Goal: Information Seeking & Learning: Understand process/instructions

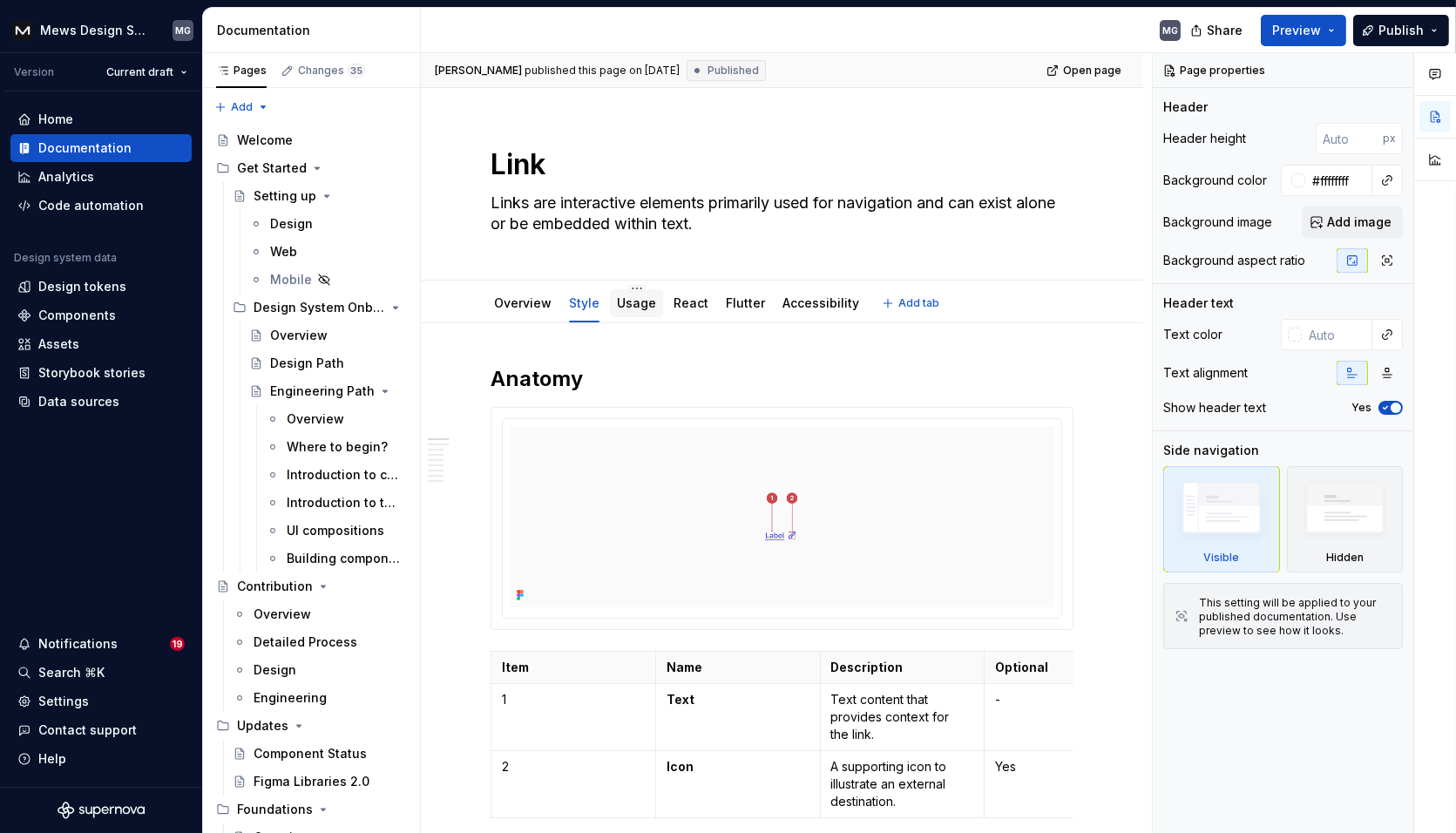
click at [639, 304] on link "Usage" at bounding box center [636, 302] width 40 height 15
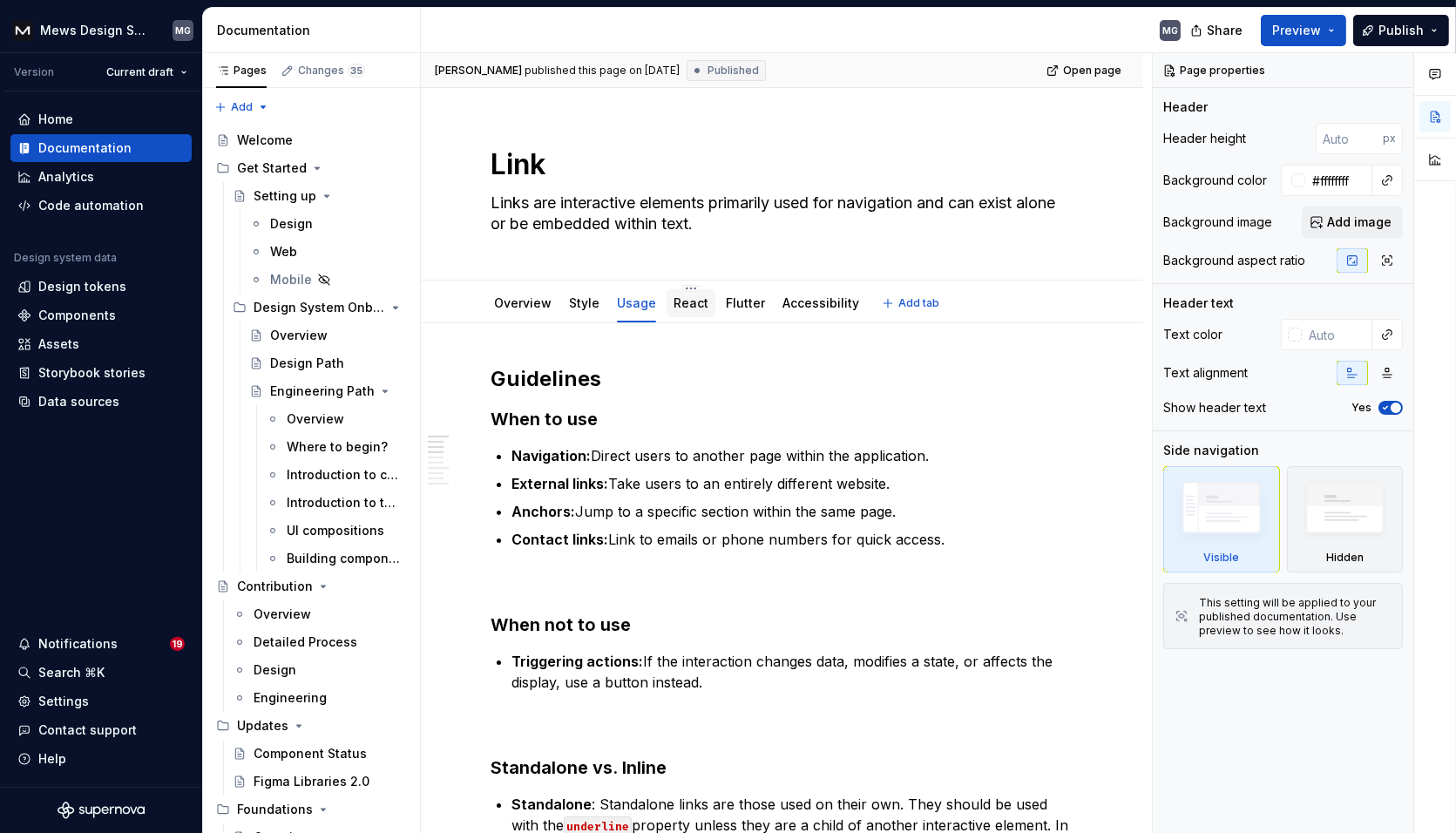
click at [693, 304] on link "React" at bounding box center [691, 302] width 35 height 15
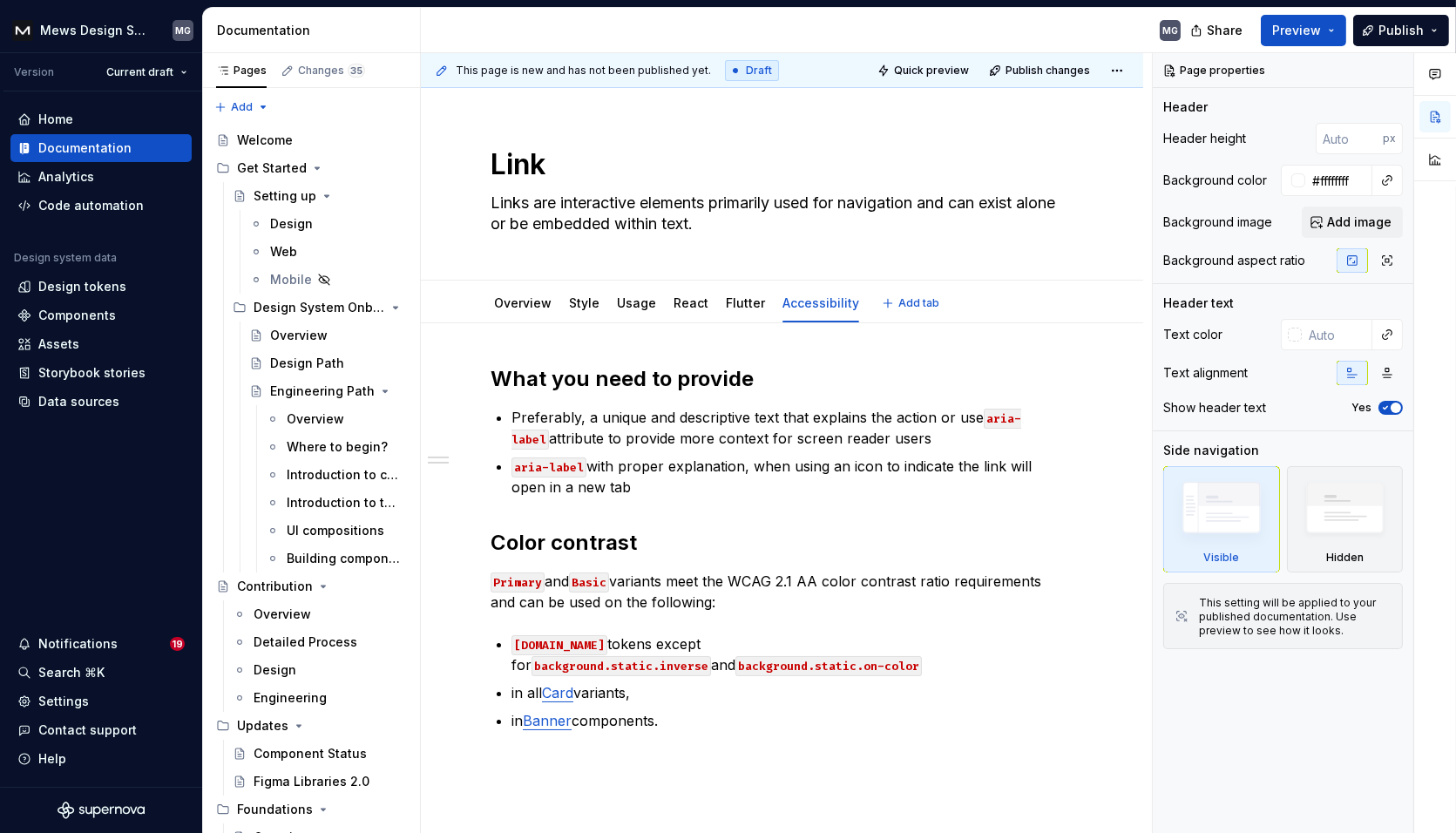
type textarea "*"
click at [895, 443] on p "Preferably, a unique and descriptive text that explains the action or use aria-…" at bounding box center [793, 428] width 562 height 42
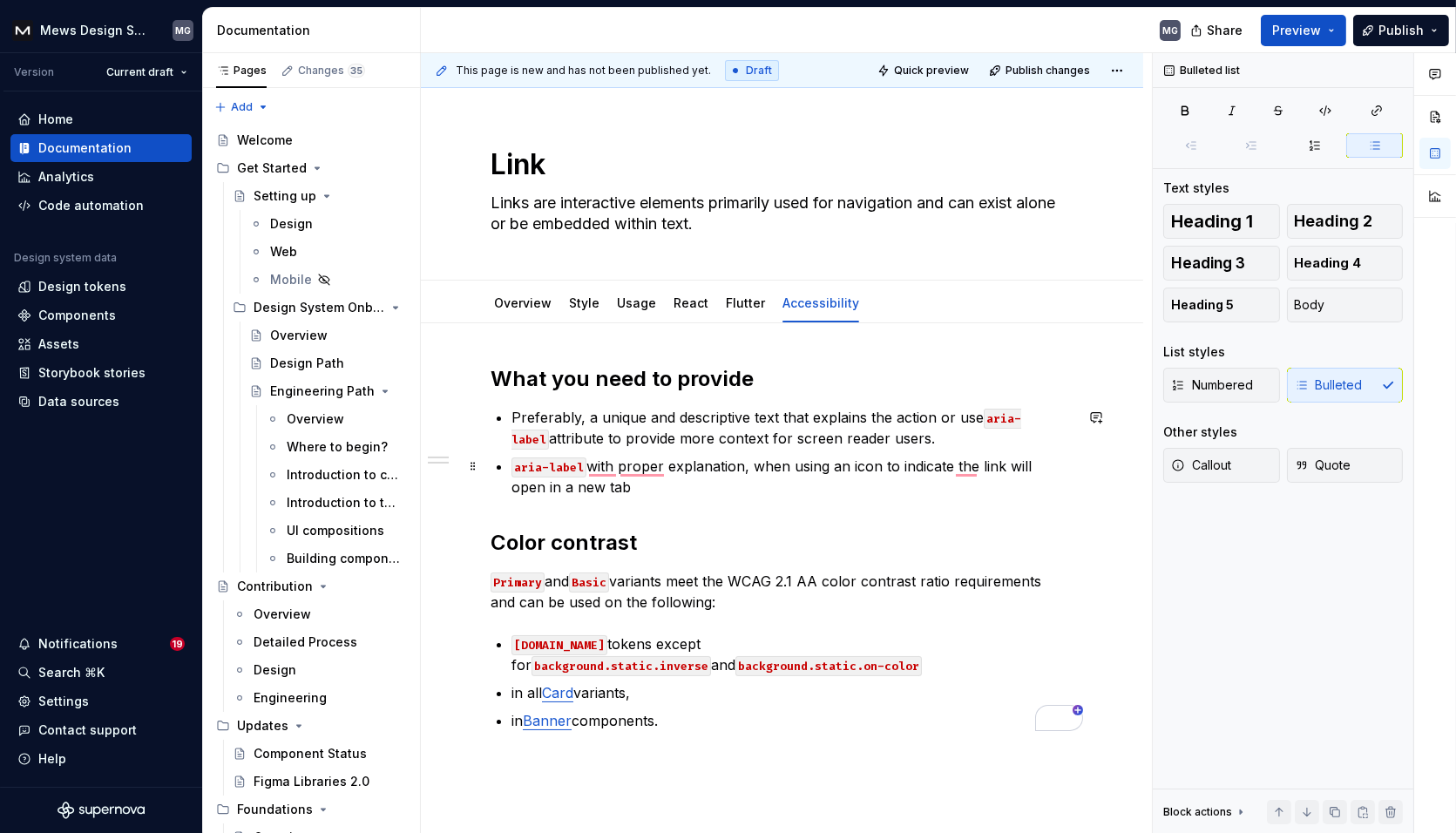
click at [639, 480] on p "aria-label with proper explanation, when using an icon to indicate the link wil…" at bounding box center [793, 477] width 562 height 42
click at [139, 40] on span "To fix 4 errors : Press" at bounding box center [69, 31] width 139 height 17
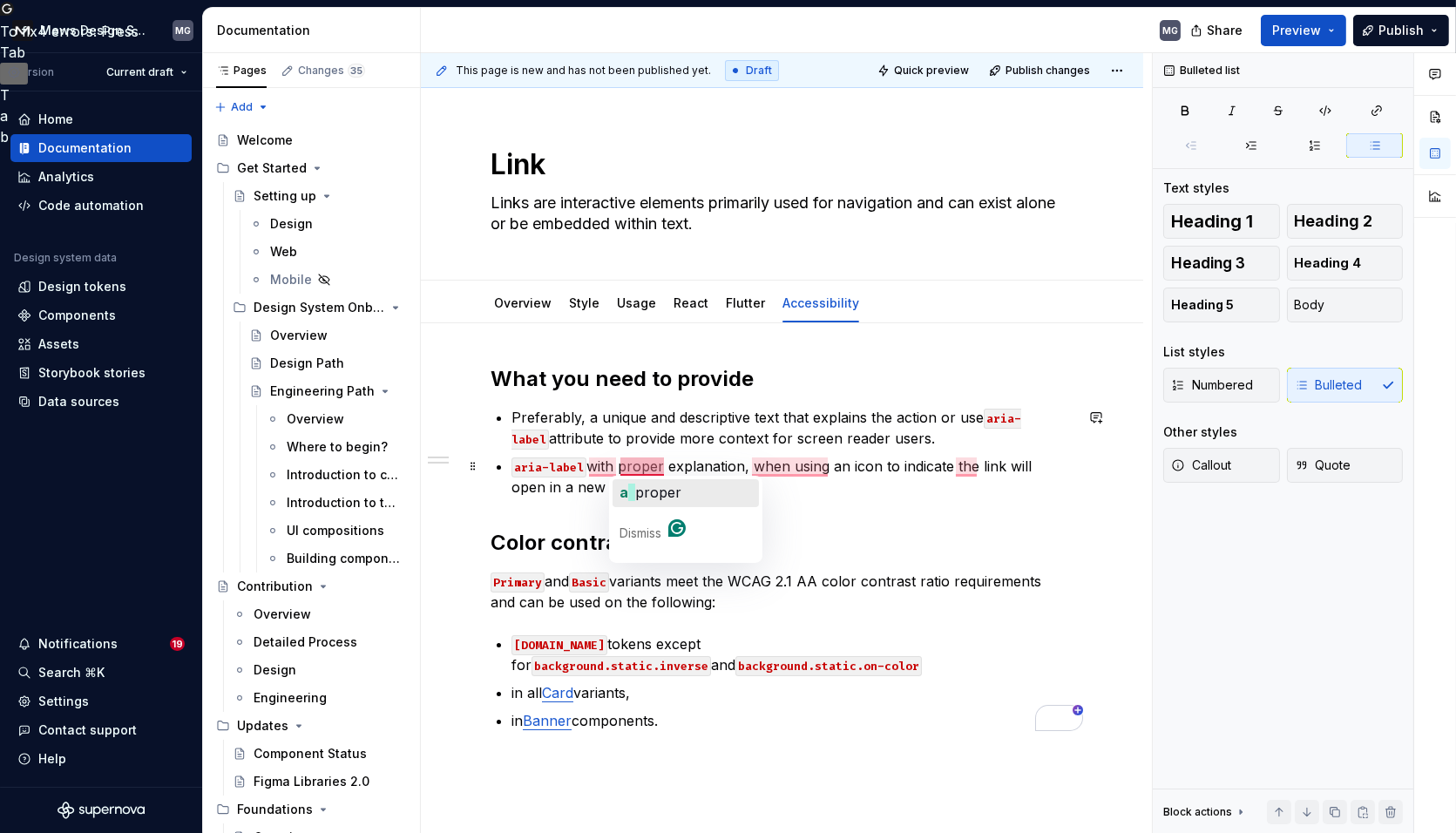
click at [651, 491] on span "proper" at bounding box center [658, 491] width 46 height 17
click at [757, 427] on p "Preferably, a unique and descriptive text that explains the action or use aria-…" at bounding box center [793, 428] width 562 height 42
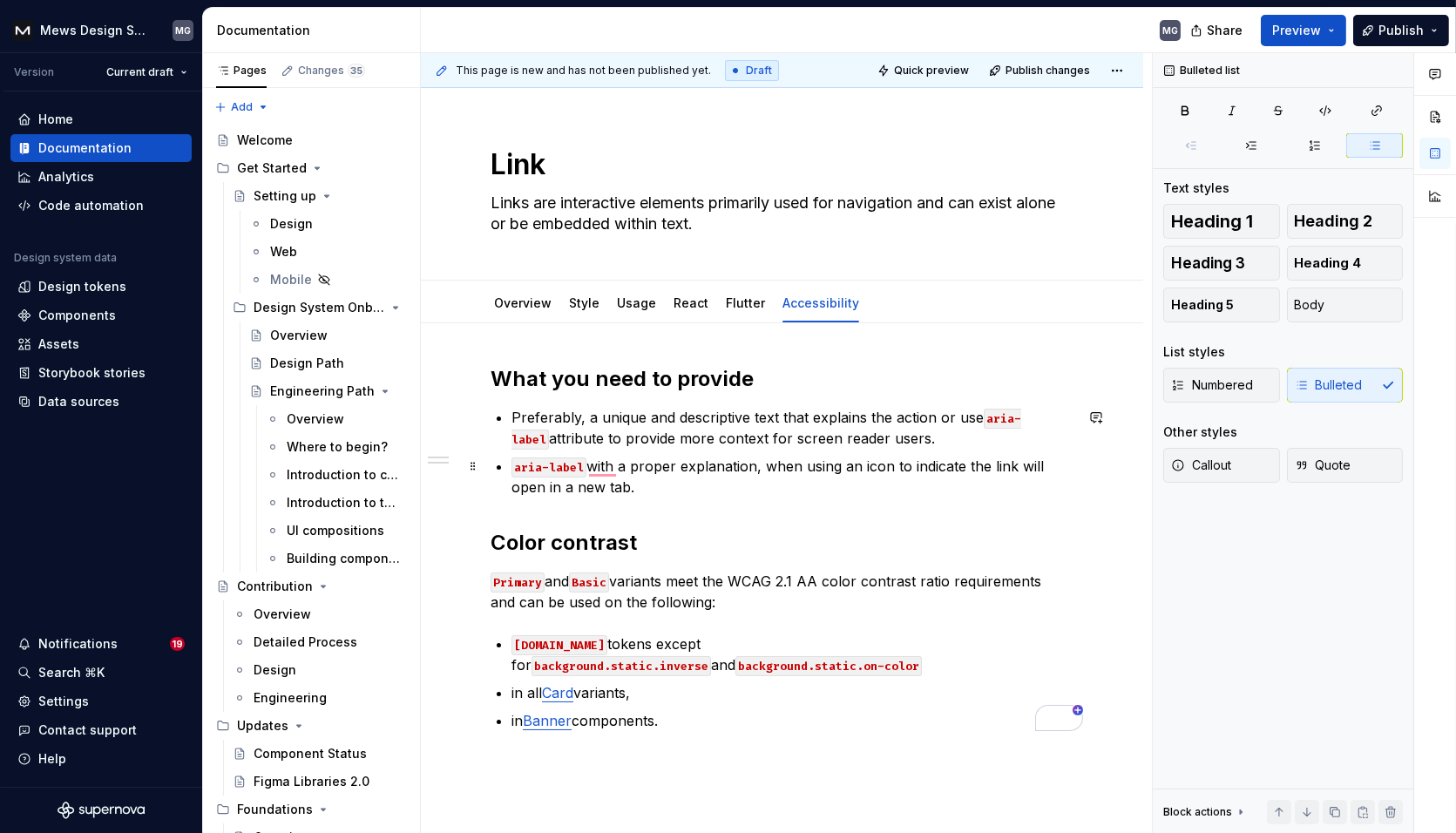
click at [798, 486] on p "aria-label with a proper explanation, when using an icon to indicate the link w…" at bounding box center [793, 477] width 562 height 42
click at [823, 480] on p "aria-label with a proper explanation, when using an icon to indicate the link w…" at bounding box center [793, 477] width 562 height 42
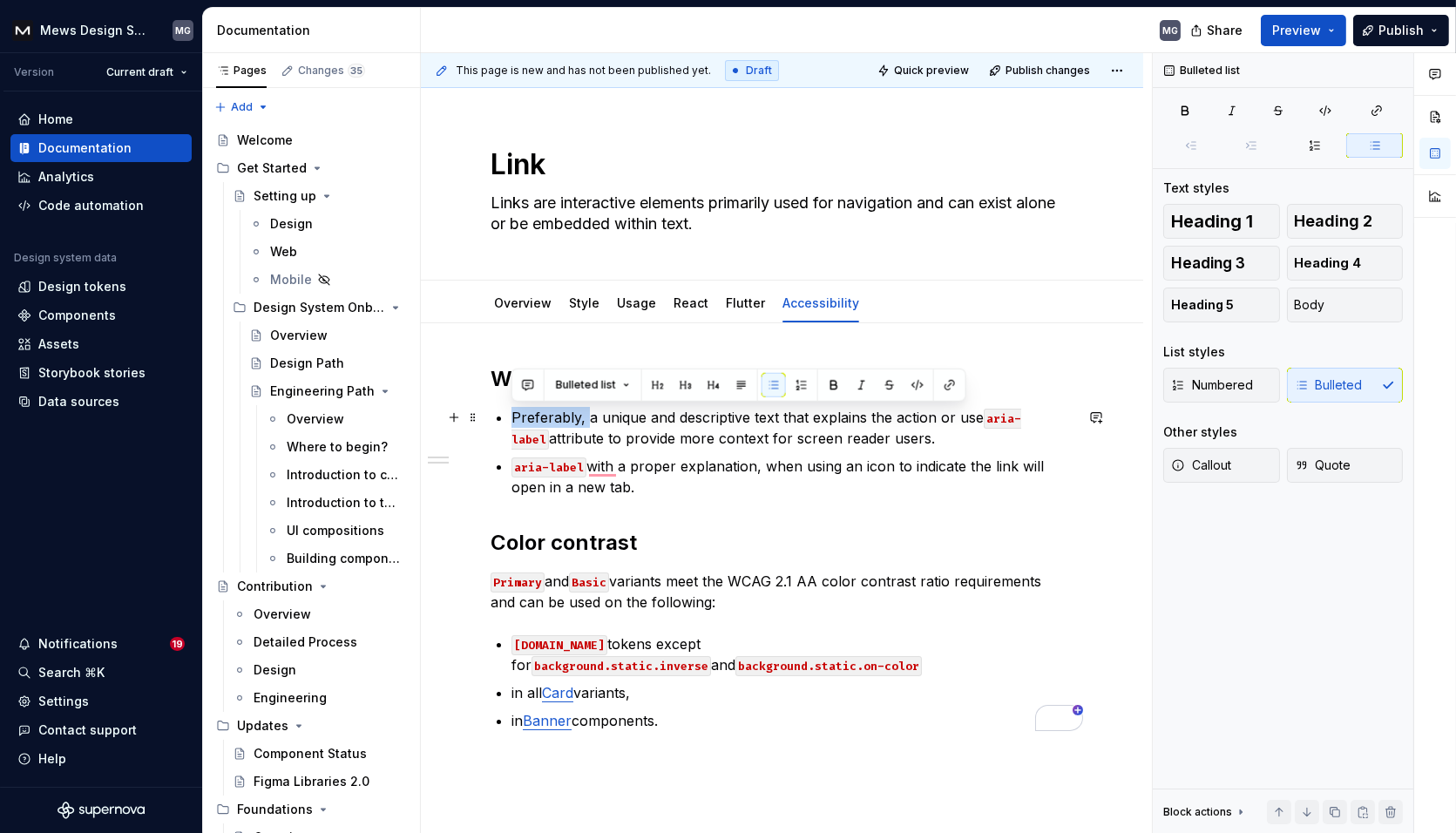
drag, startPoint x: 585, startPoint y: 415, endPoint x: 514, endPoint y: 415, distance: 71.0
click at [514, 415] on p "Preferably, a unique and descriptive text that explains the action or use aria-…" at bounding box center [793, 428] width 562 height 42
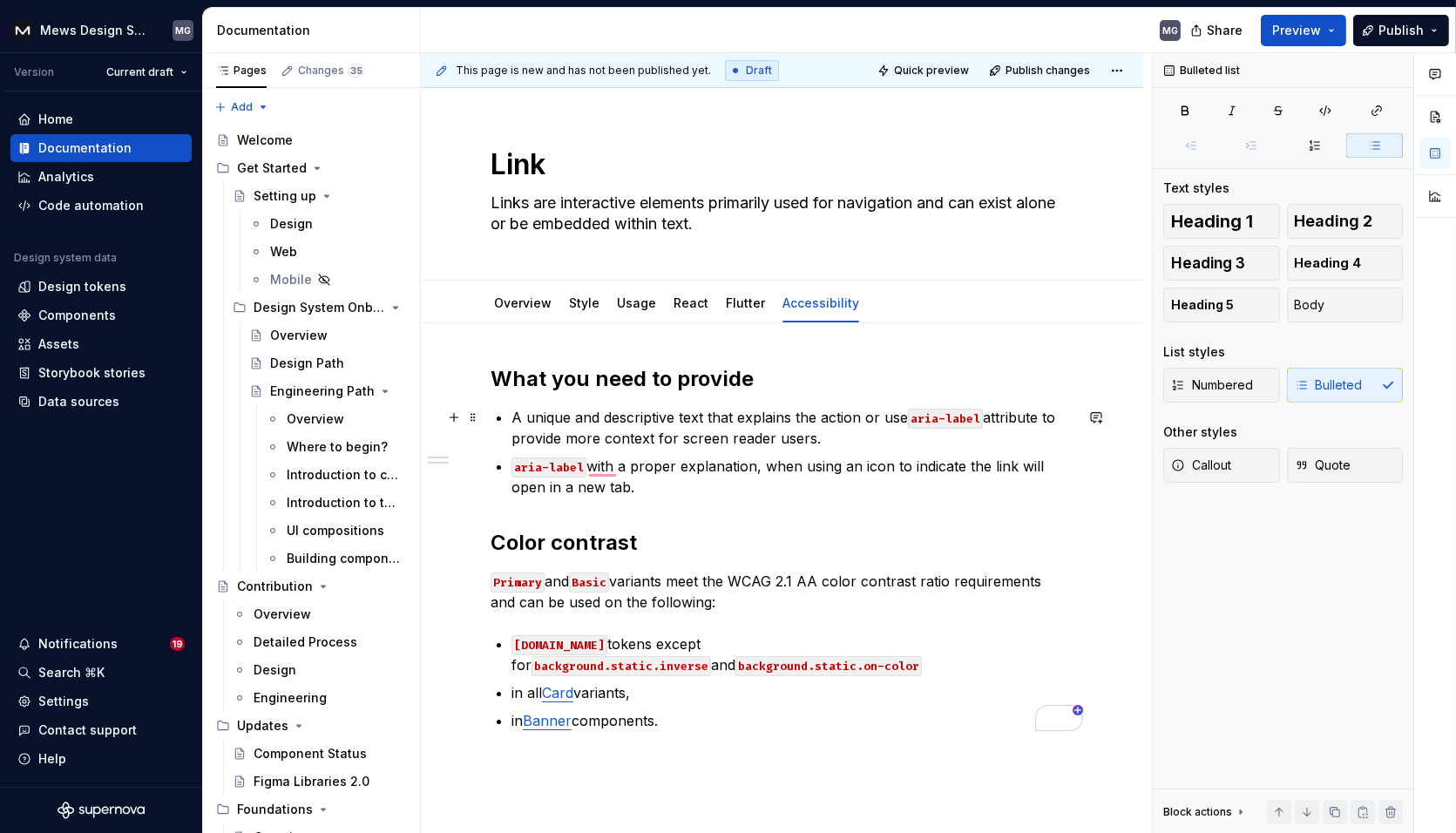
click at [903, 412] on p "A unique and descriptive text that explains the action or use aria-label attrib…" at bounding box center [793, 428] width 562 height 42
click at [642, 512] on div "What you need to provide A unique and descriptive text that explains the action…" at bounding box center [782, 547] width 582 height 366
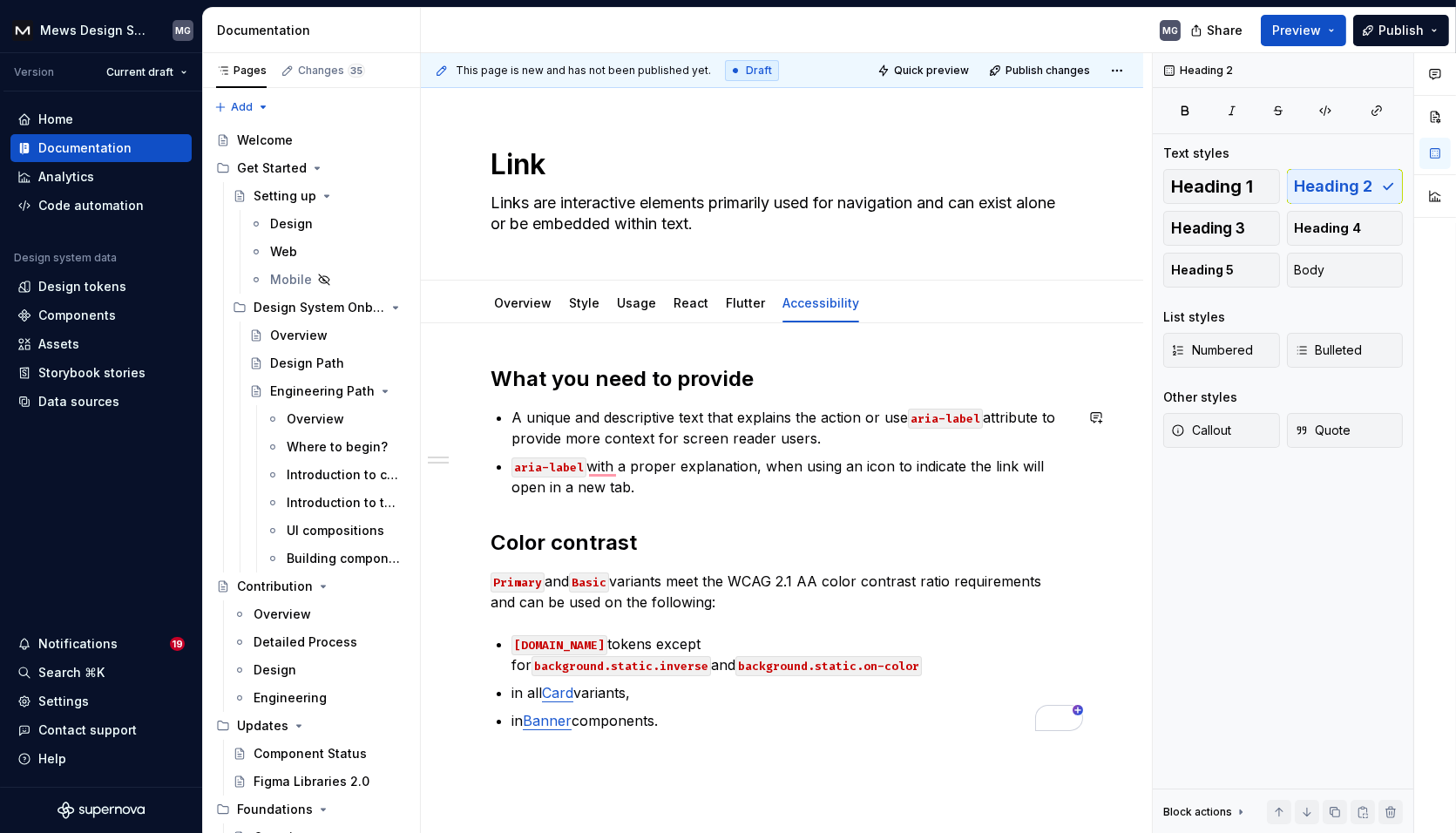
click at [642, 512] on div "What you need to provide A unique and descriptive text that explains the action…" at bounding box center [782, 547] width 582 height 366
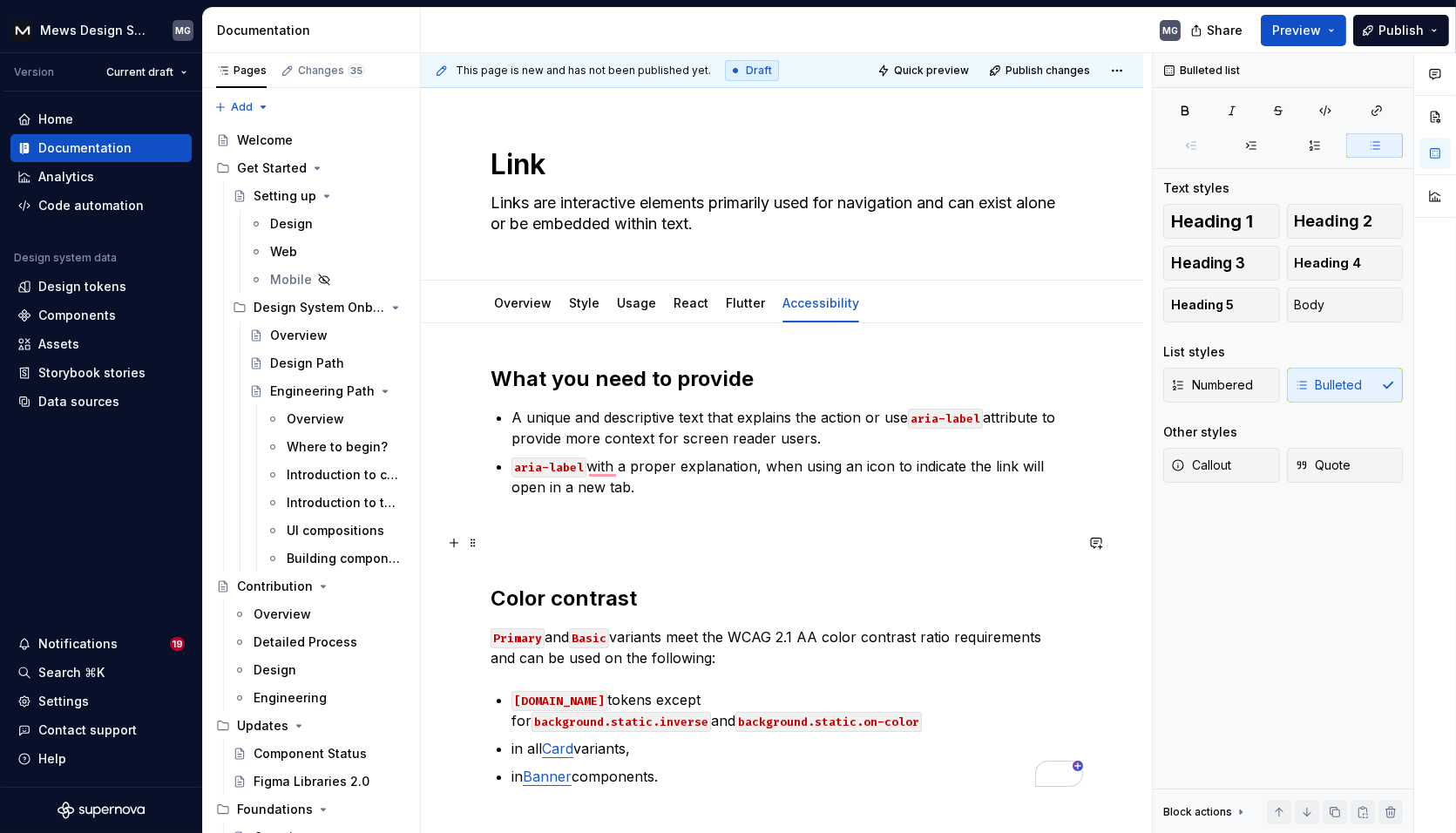
click at [564, 550] on h2 "Color contrast" at bounding box center [782, 570] width 582 height 84
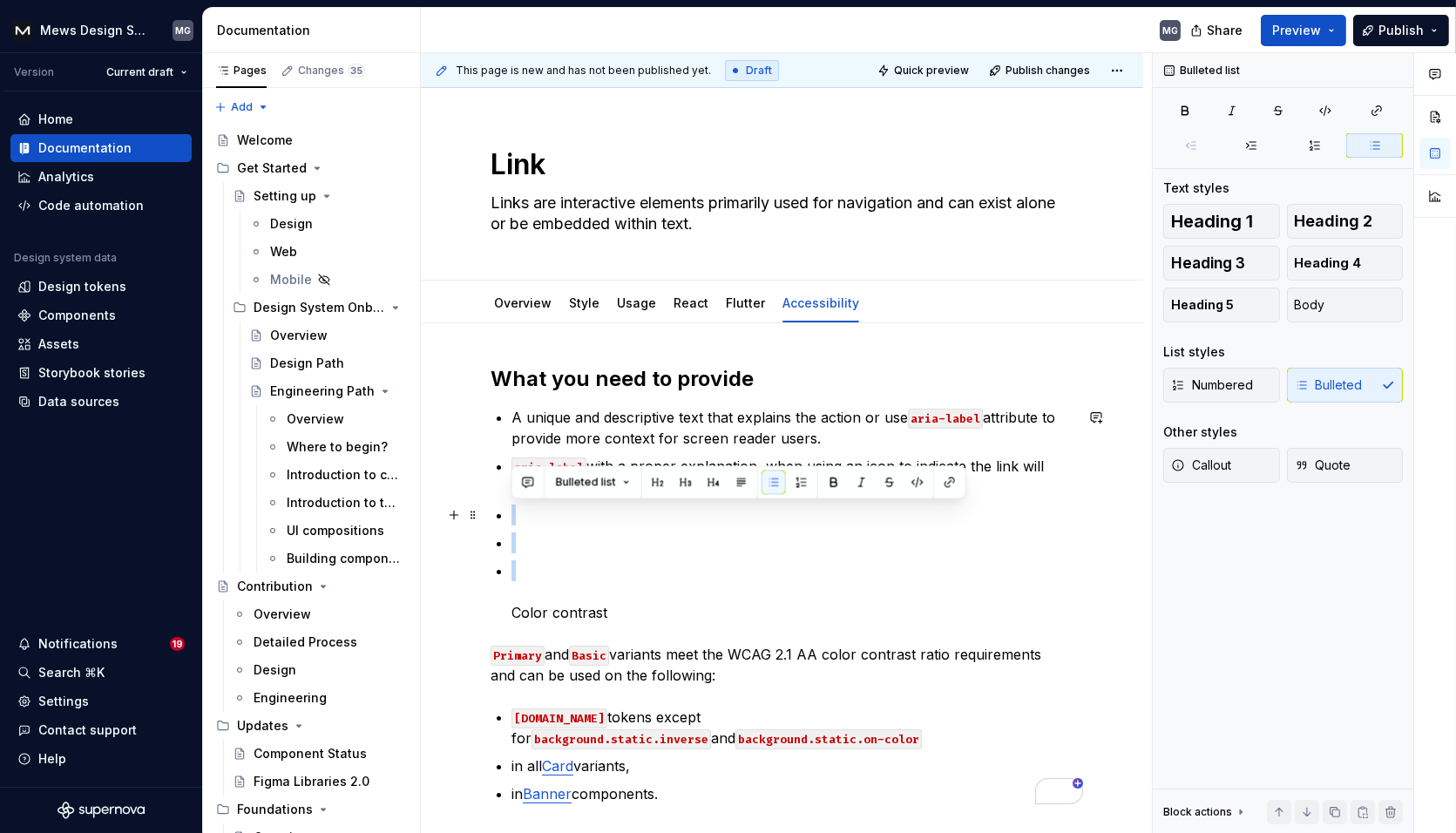
drag, startPoint x: 536, startPoint y: 565, endPoint x: 494, endPoint y: 521, distance: 60.8
click at [494, 521] on div "What you need to provide A unique and descriptive text that explains the action…" at bounding box center [782, 584] width 582 height 439
click at [579, 487] on span "Bulleted list" at bounding box center [585, 481] width 60 height 14
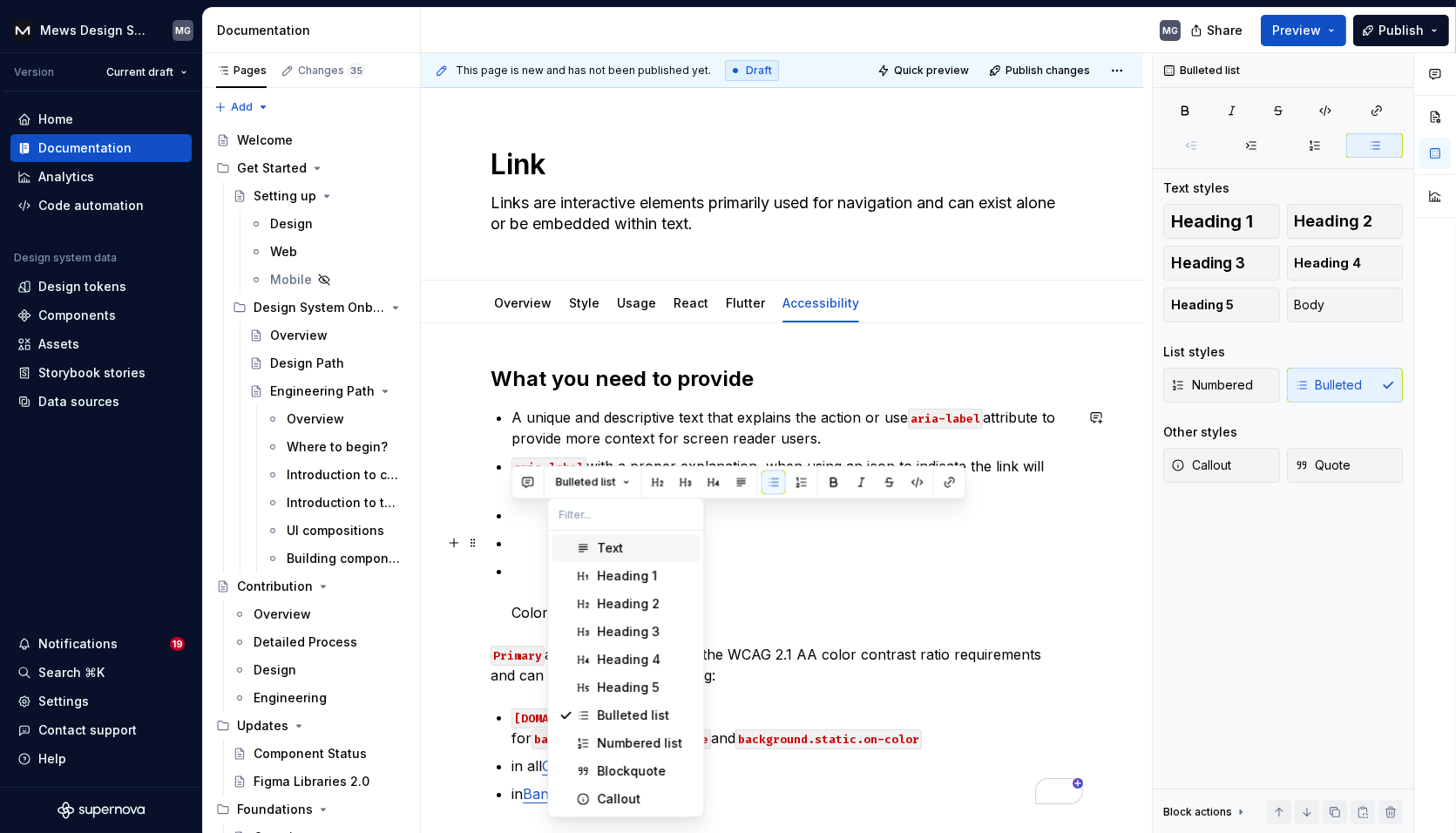
click at [615, 550] on div "Text" at bounding box center [610, 547] width 26 height 17
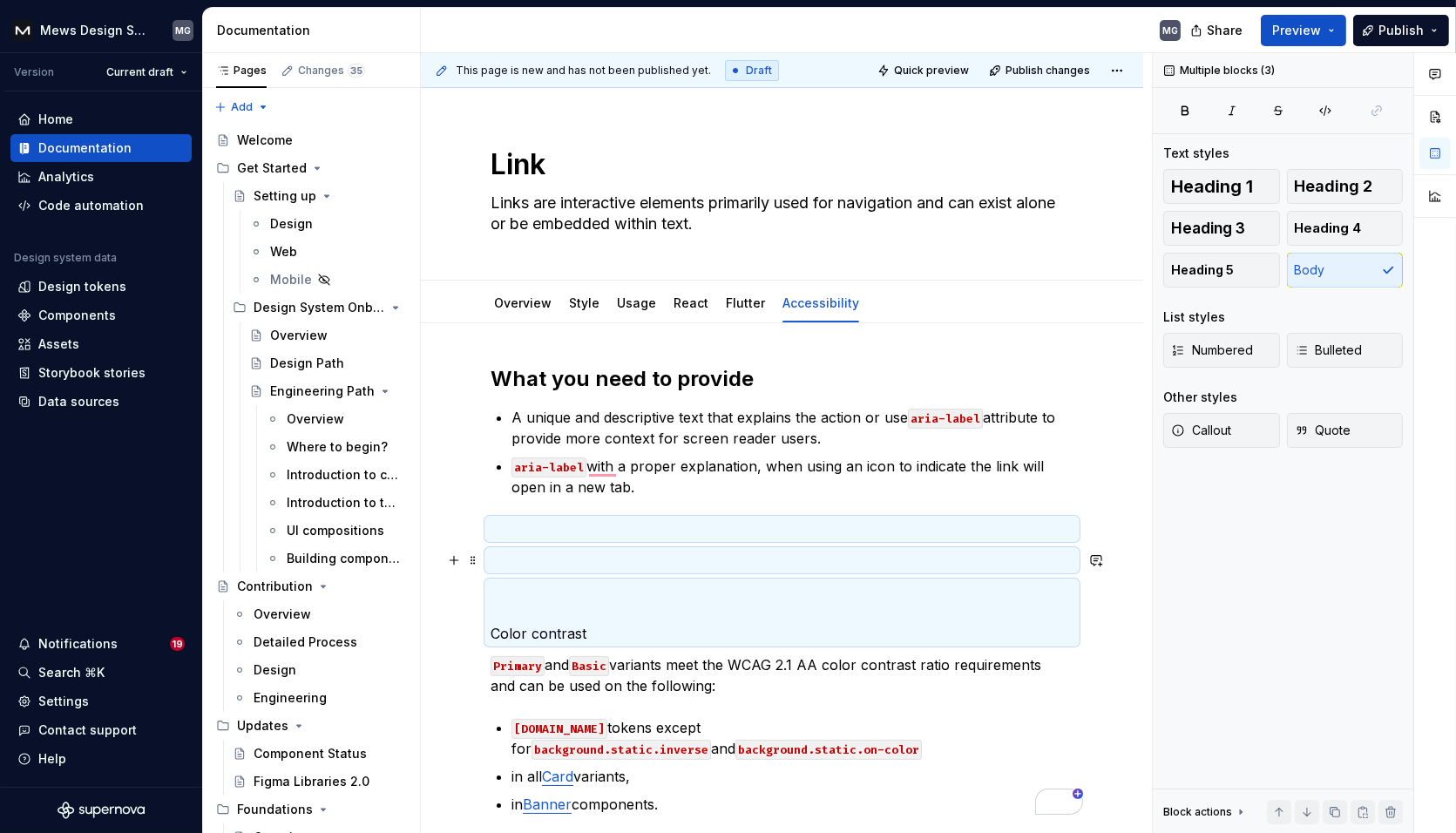
click at [531, 561] on p "To enrich screen reader interactions, please activate Accessibility in Grammarl…" at bounding box center [782, 559] width 582 height 21
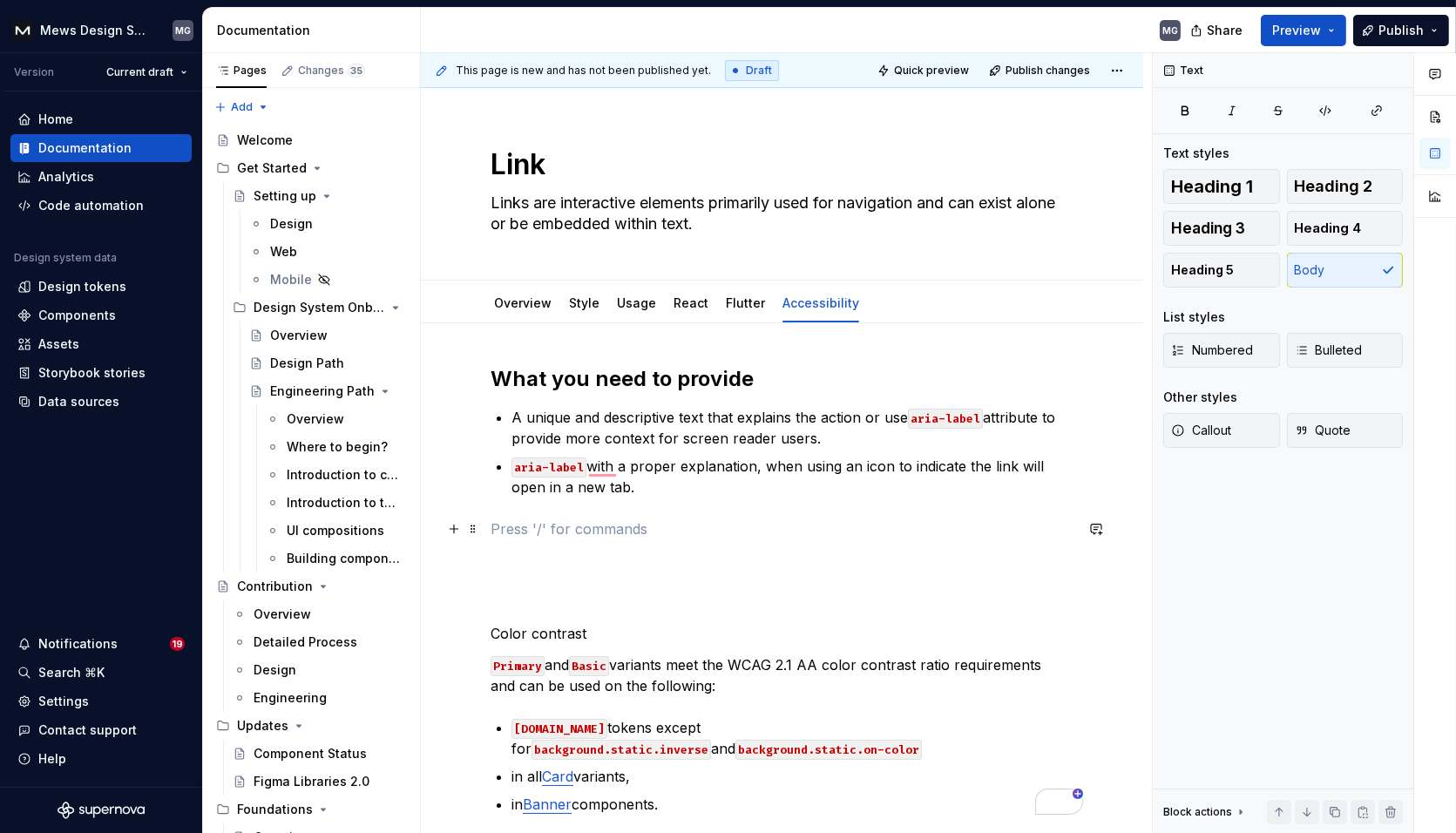
click at [526, 535] on p "To enrich screen reader interactions, please activate Accessibility in Grammarl…" at bounding box center [782, 528] width 582 height 21
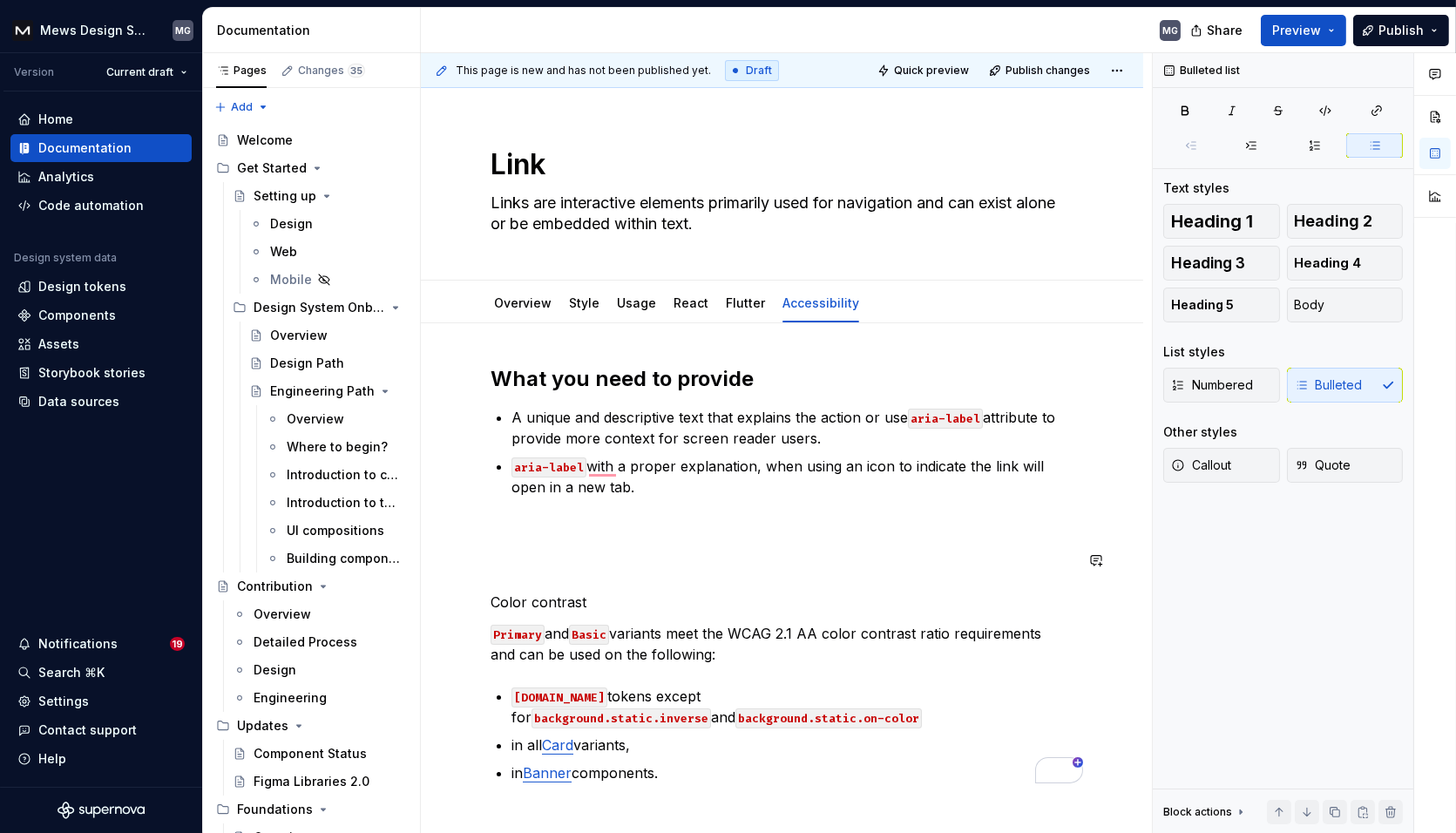
click at [508, 534] on p "To enrich screen reader interactions, please activate Accessibility in Grammarl…" at bounding box center [782, 528] width 582 height 21
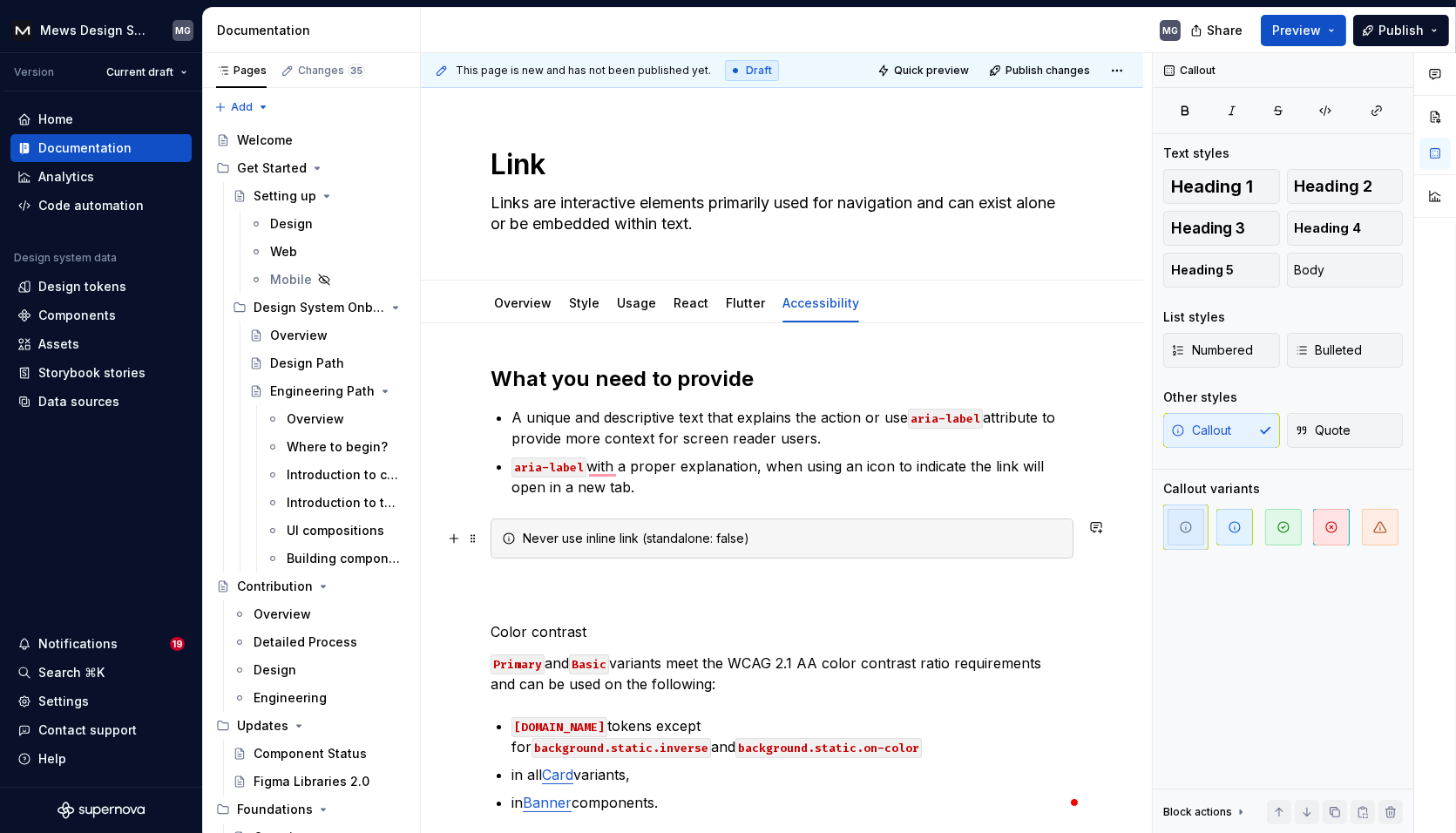
click at [664, 535] on div "Never use inline link (standalone: false)" at bounding box center [792, 538] width 539 height 17
click at [1028, 508] on button "button" at bounding box center [1027, 507] width 25 height 25
click at [787, 535] on div "Never use inline link ( standalone : false)" at bounding box center [792, 538] width 539 height 17
click at [582, 537] on div "Never use inline link ( standalone : false)" at bounding box center [792, 538] width 539 height 17
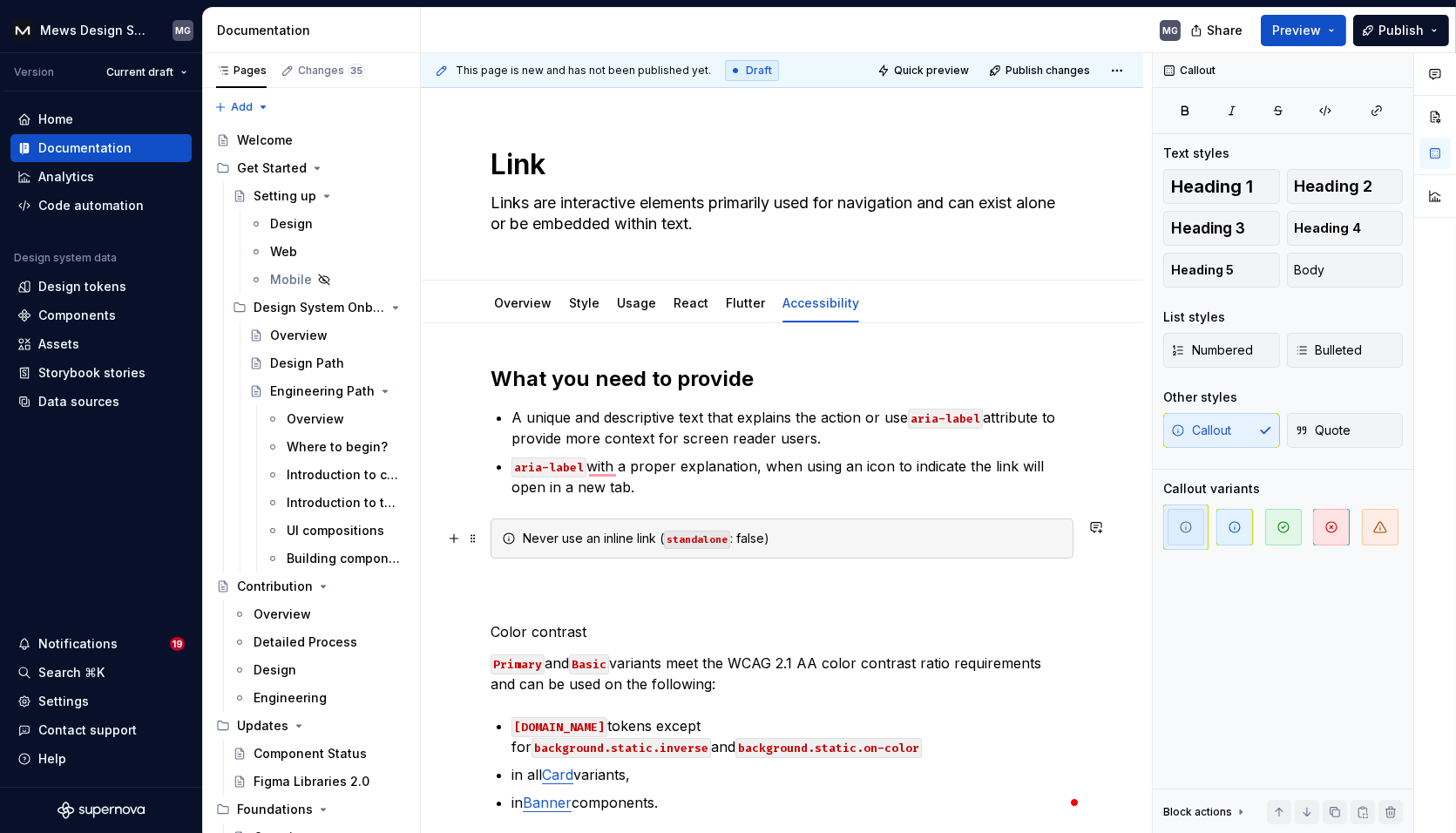
click at [834, 531] on div "Never use an inline link ( standalone : false)" at bounding box center [792, 538] width 539 height 17
click at [654, 535] on div "Never use an inline link ( standalone : false)" at bounding box center [792, 538] width 539 height 17
click at [962, 538] on div "Never use an inline link within a paragraph of text ( standalone : false)" at bounding box center [792, 538] width 539 height 17
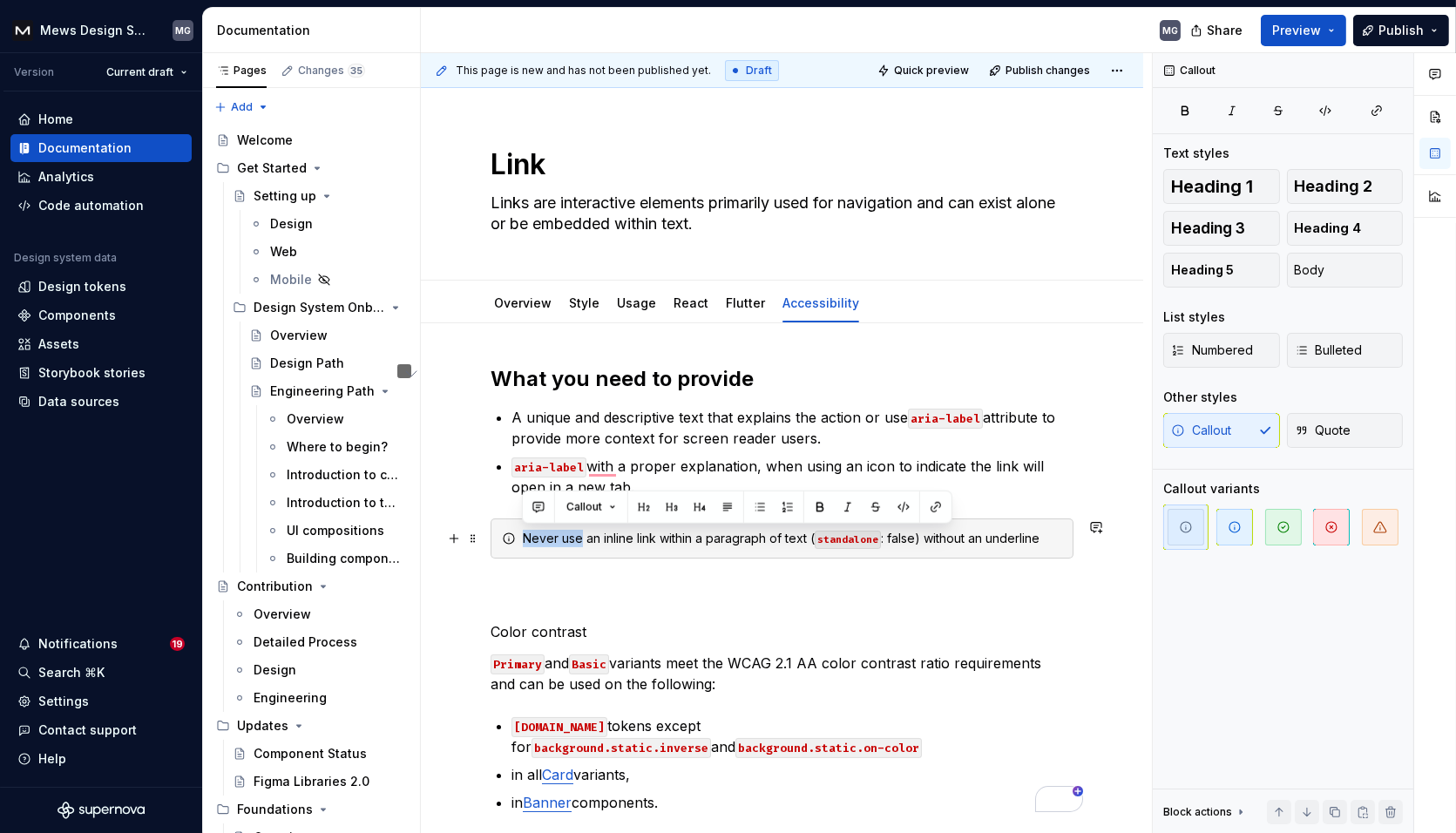
drag, startPoint x: 525, startPoint y: 538, endPoint x: 578, endPoint y: 537, distance: 53.0
click at [578, 537] on div "Never use an inline link within a paragraph of text ( standalone : false) witho…" at bounding box center [792, 538] width 539 height 17
drag, startPoint x: 634, startPoint y: 539, endPoint x: 782, endPoint y: 537, distance: 148.0
click at [782, 537] on div "Using an inline link within a paragraph of text ( standalone : false) without a…" at bounding box center [792, 538] width 539 height 17
click at [907, 540] on div "Using an inline link ( standalone : false) without an underline" at bounding box center [792, 538] width 539 height 17
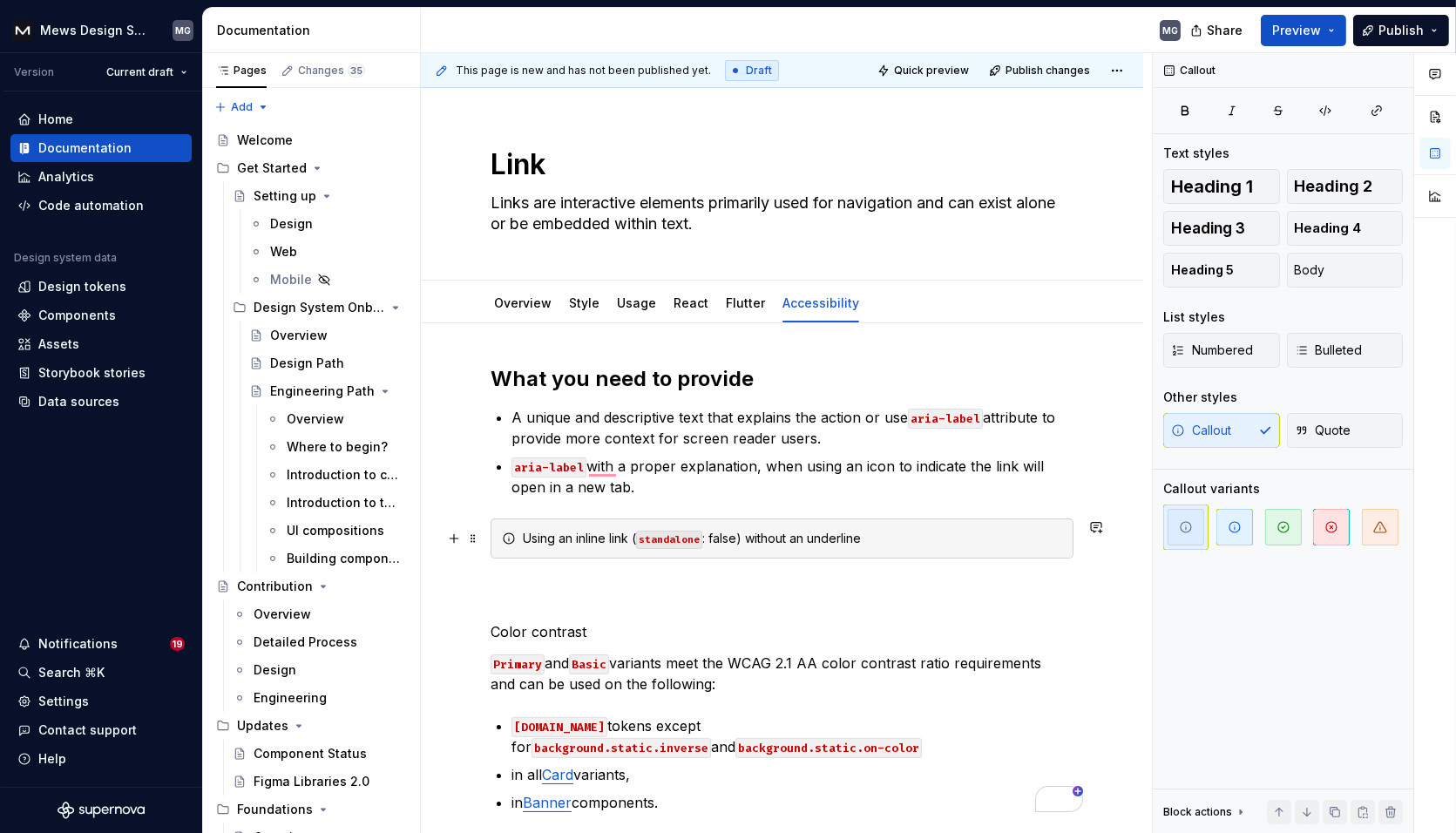
click at [629, 535] on div "Using an inline link ( standalone : false) without an underline" at bounding box center [792, 538] width 539 height 17
click at [637, 534] on div "Using an inline link ( standalone : false) without an underline" at bounding box center [792, 538] width 539 height 17
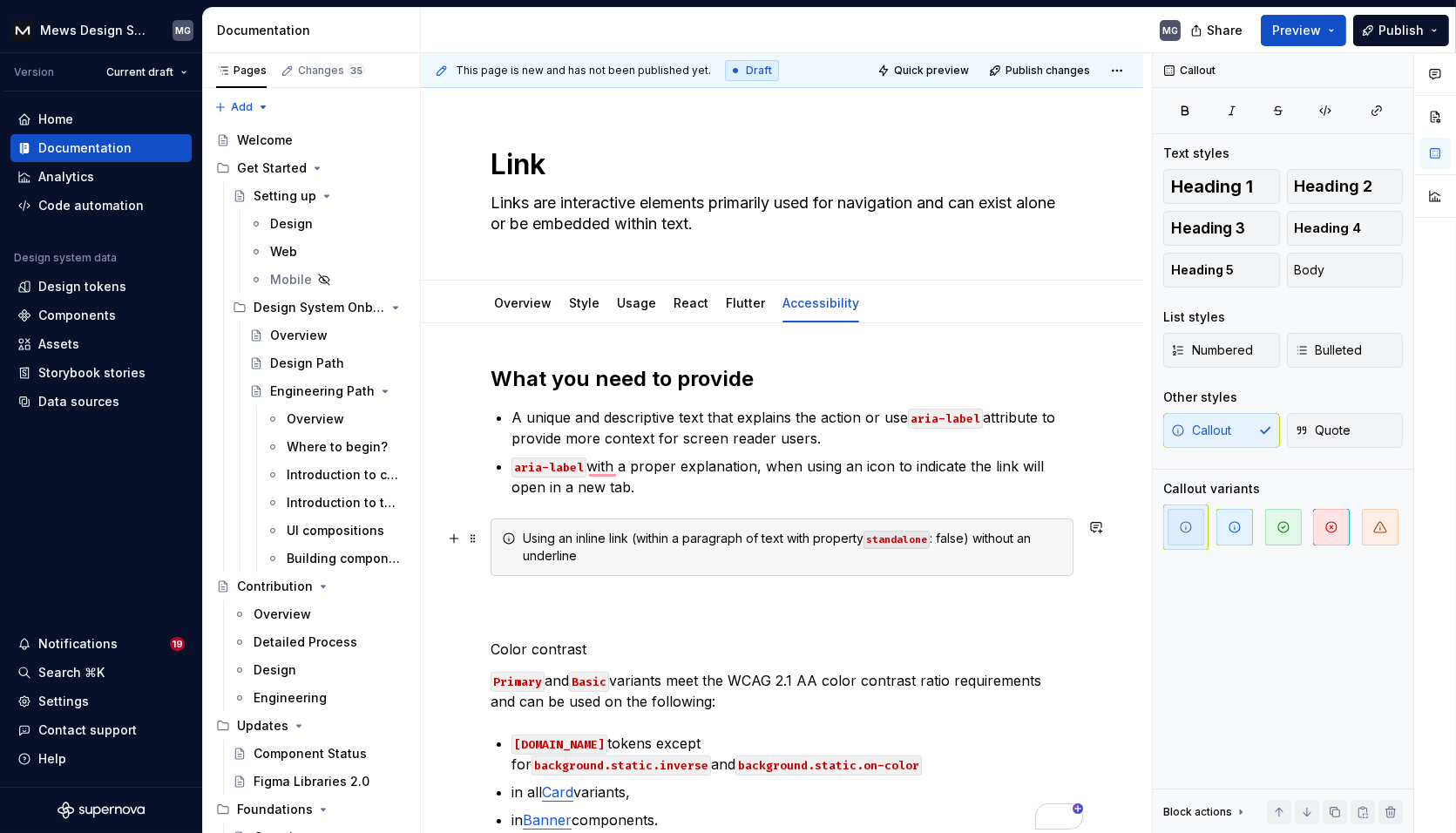
click at [686, 554] on div "Using an inline link (within a paragraph of text with property standalone : fal…" at bounding box center [792, 547] width 539 height 35
click at [554, 612] on p "Color contrast" at bounding box center [782, 628] width 582 height 62
click at [518, 541] on div "Using an inline link (within a paragraph of text with property standalone : fal…" at bounding box center [782, 546] width 582 height 58
click at [1383, 520] on icon "button" at bounding box center [1380, 526] width 14 height 14
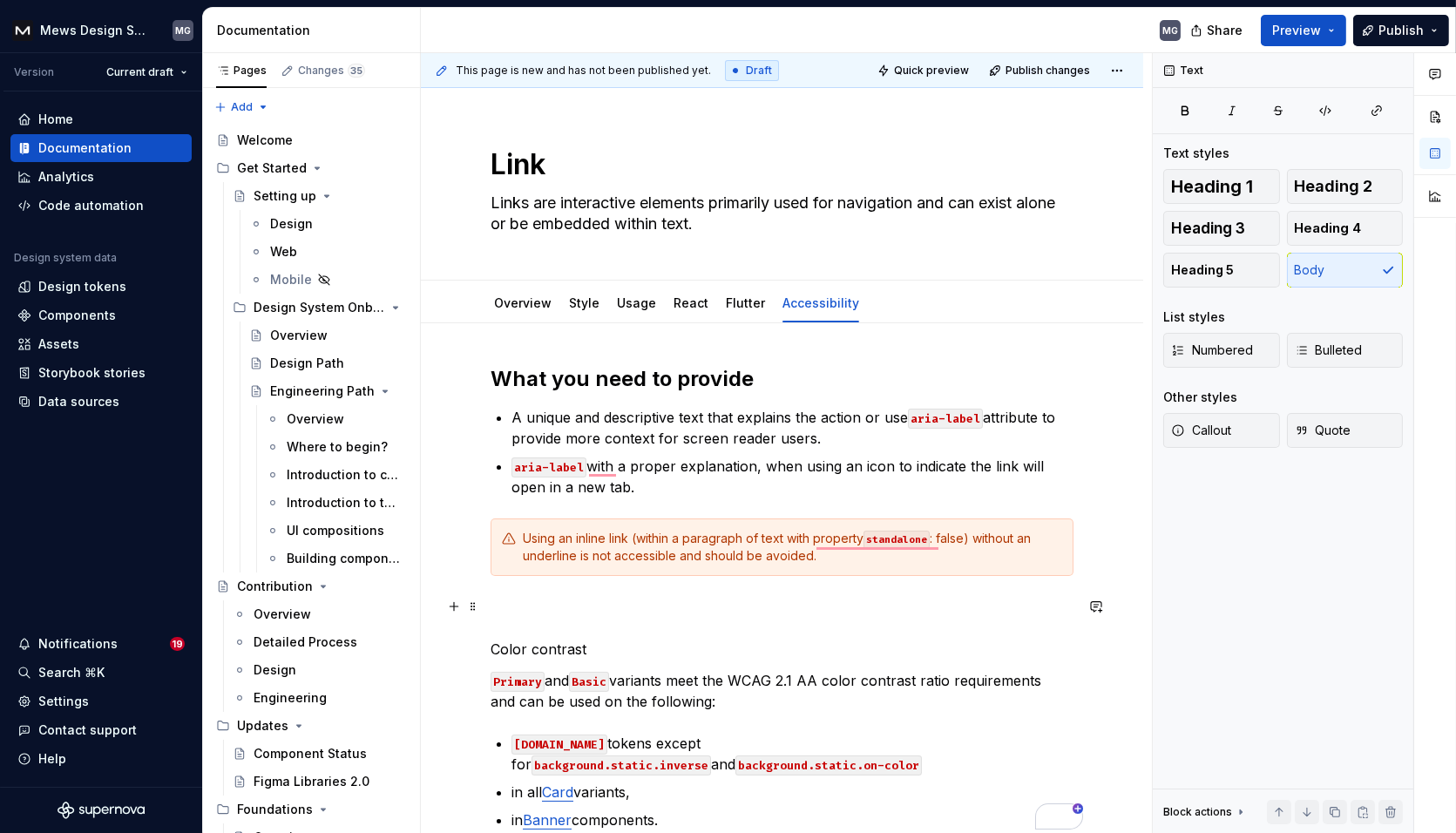
click at [587, 610] on p "Color contrast" at bounding box center [782, 628] width 582 height 62
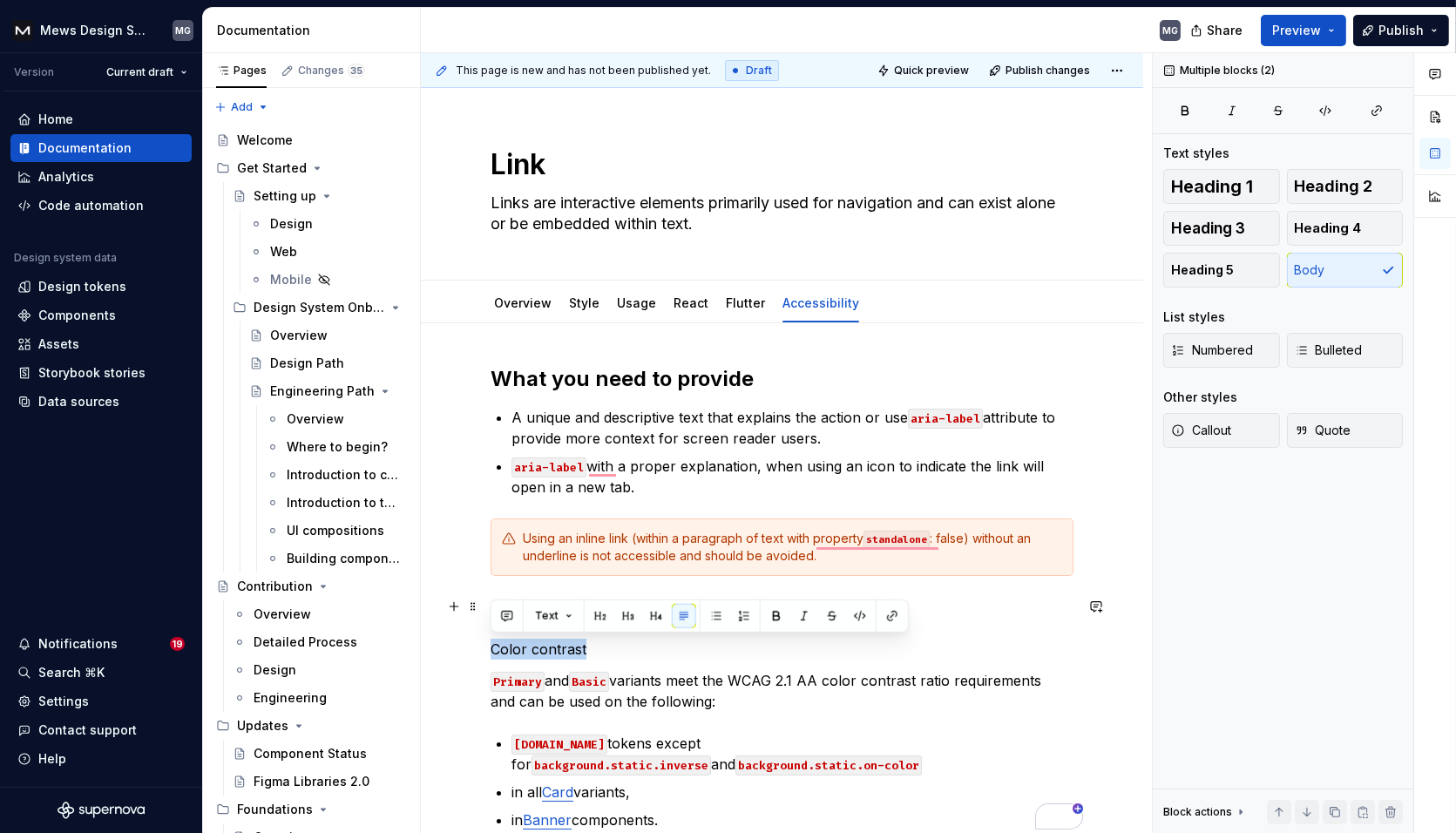
drag, startPoint x: 599, startPoint y: 659, endPoint x: 485, endPoint y: 652, distance: 114.2
click at [485, 652] on div "What you need to provide A unique and descriptive text that explains the action…" at bounding box center [782, 712] width 722 height 778
click at [597, 614] on button "button" at bounding box center [600, 615] width 25 height 25
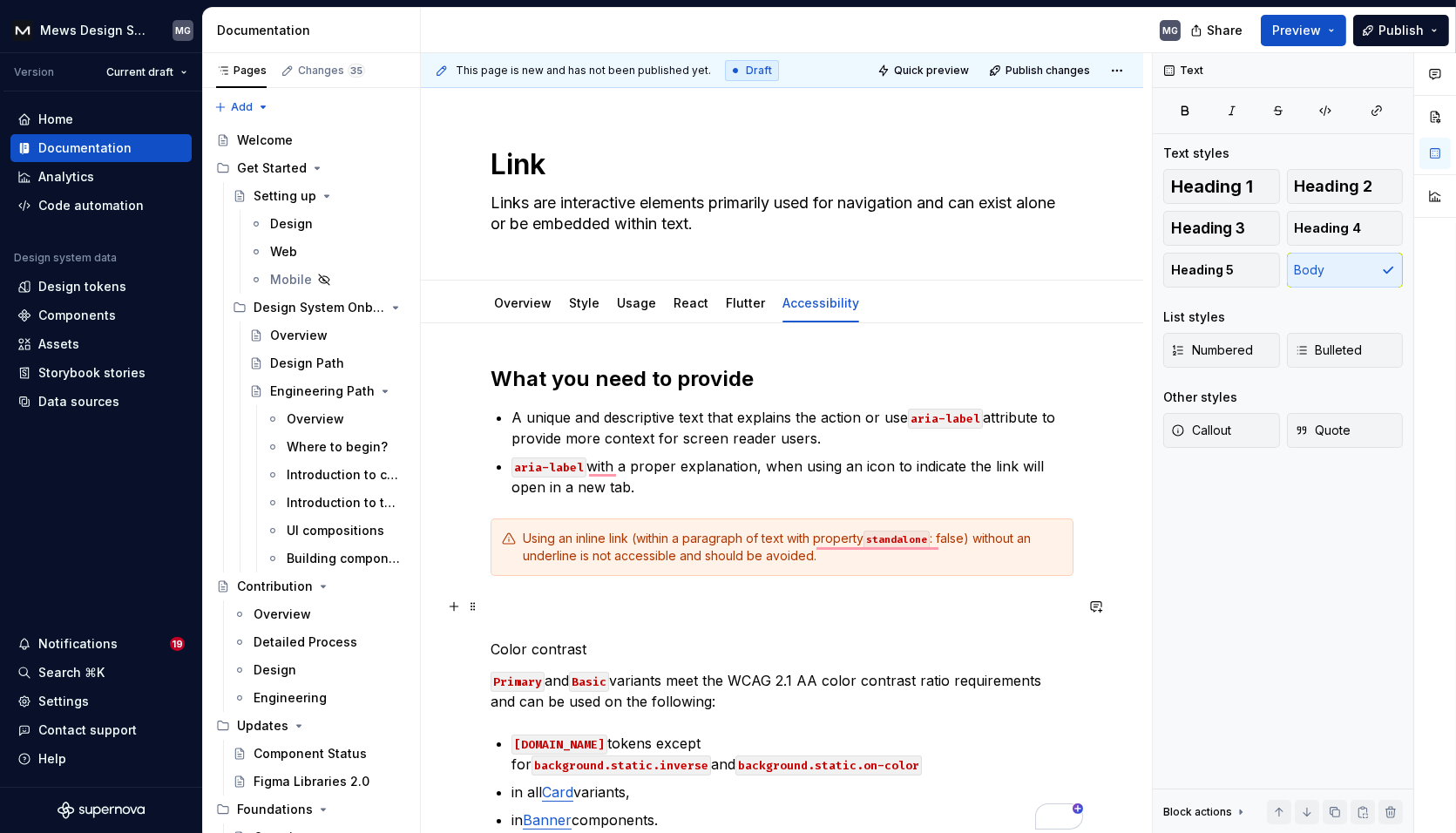
click at [598, 615] on p "Color contrast" at bounding box center [782, 628] width 582 height 62
click at [565, 644] on p "Color contrast" at bounding box center [782, 628] width 582 height 62
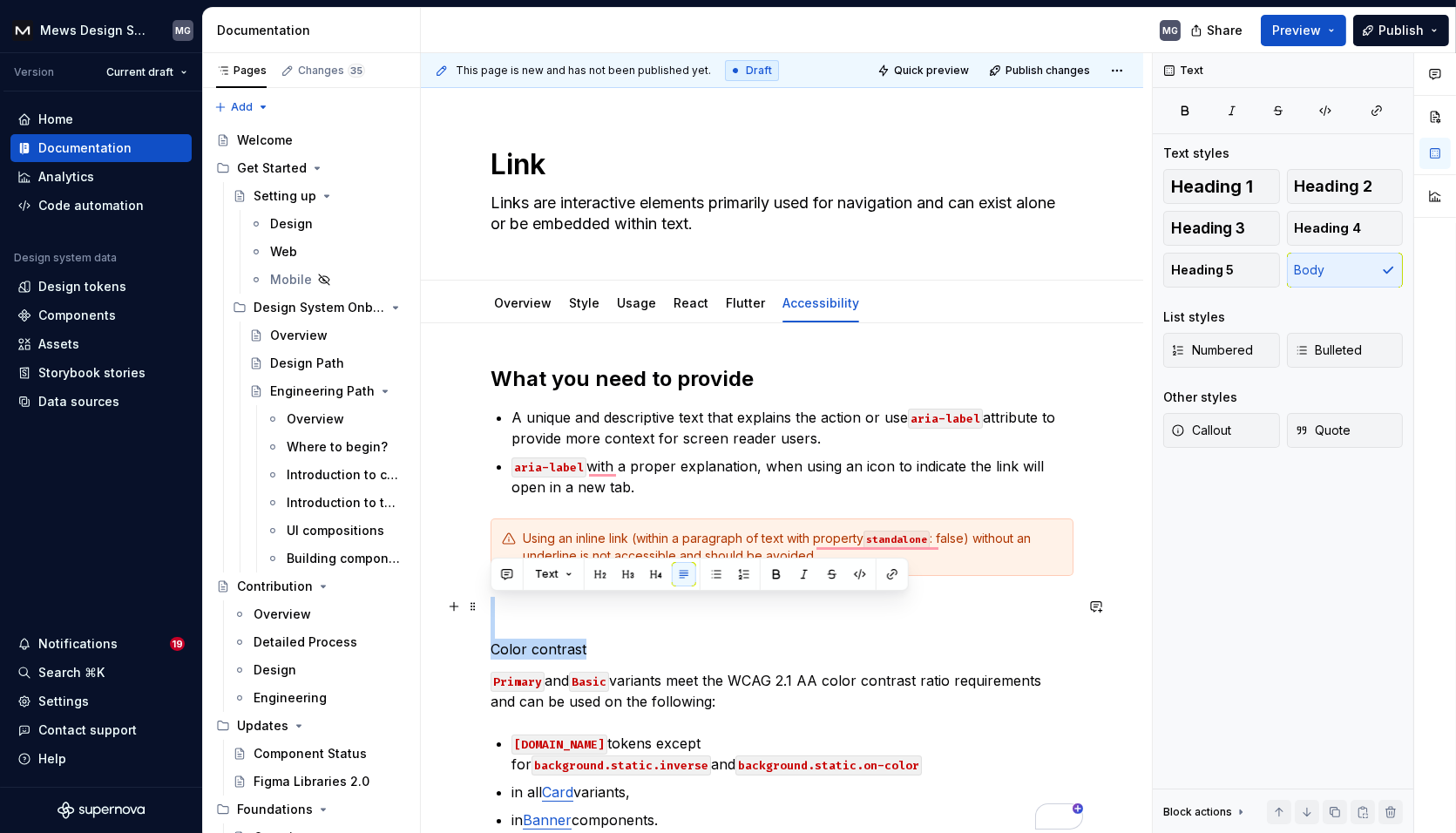
click at [565, 644] on p "Color contrast" at bounding box center [782, 628] width 582 height 62
click at [601, 572] on button "button" at bounding box center [600, 574] width 25 height 25
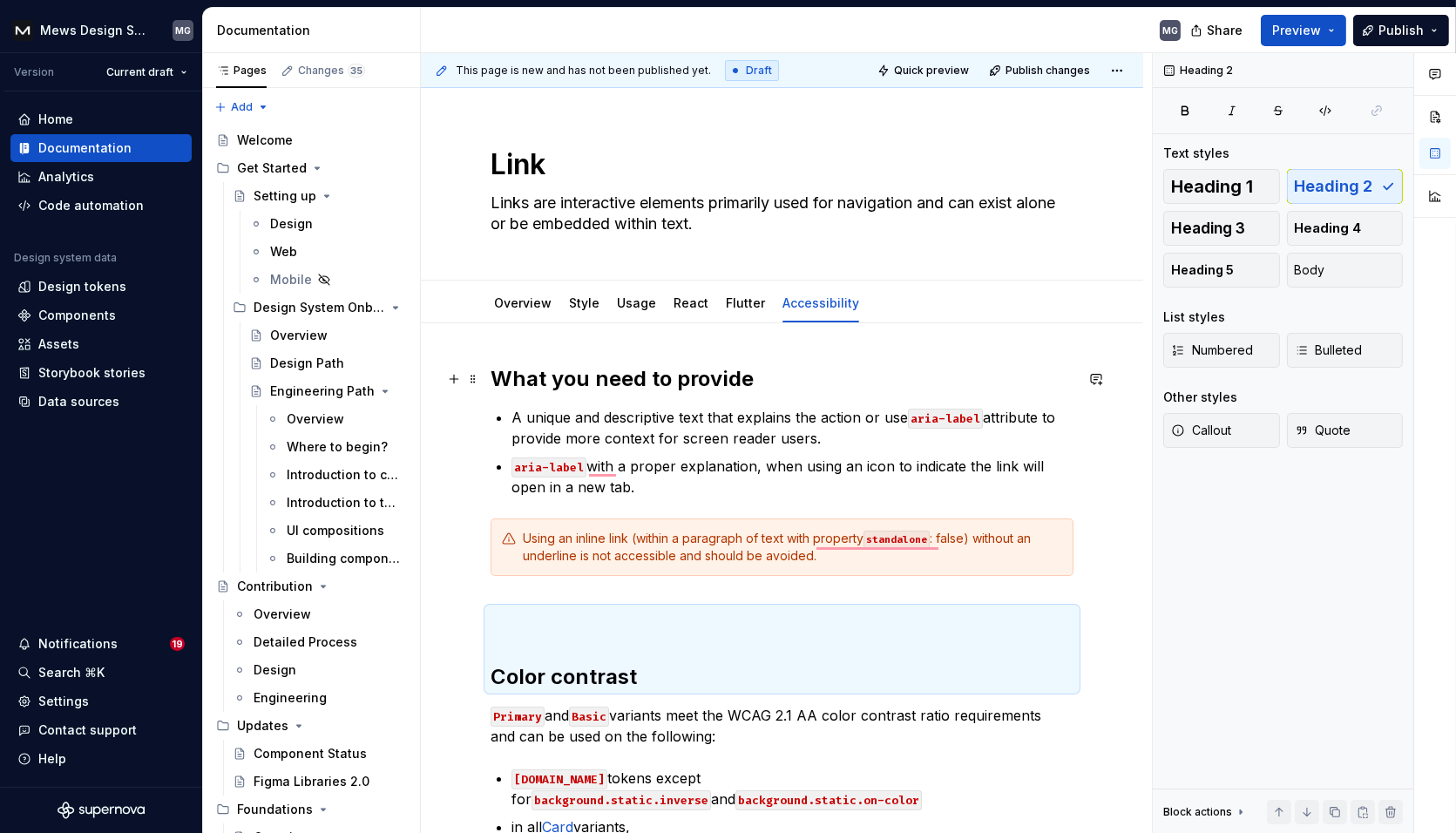
click at [600, 383] on h2 "What you need to provide" at bounding box center [782, 378] width 582 height 28
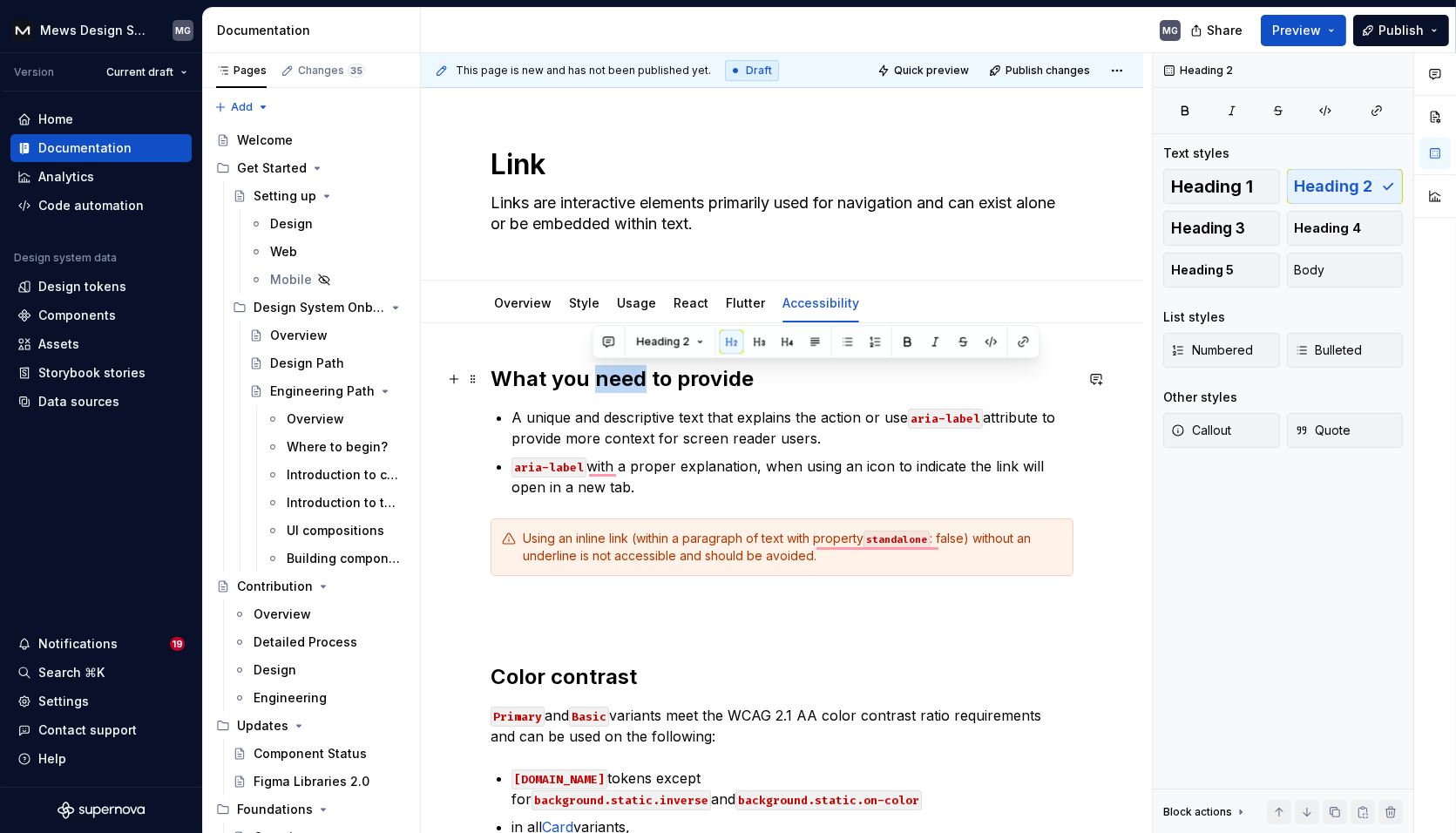
click at [600, 383] on h2 "What you need to provide" at bounding box center [782, 378] width 582 height 28
click at [574, 670] on h2 "Color contrast" at bounding box center [782, 648] width 582 height 84
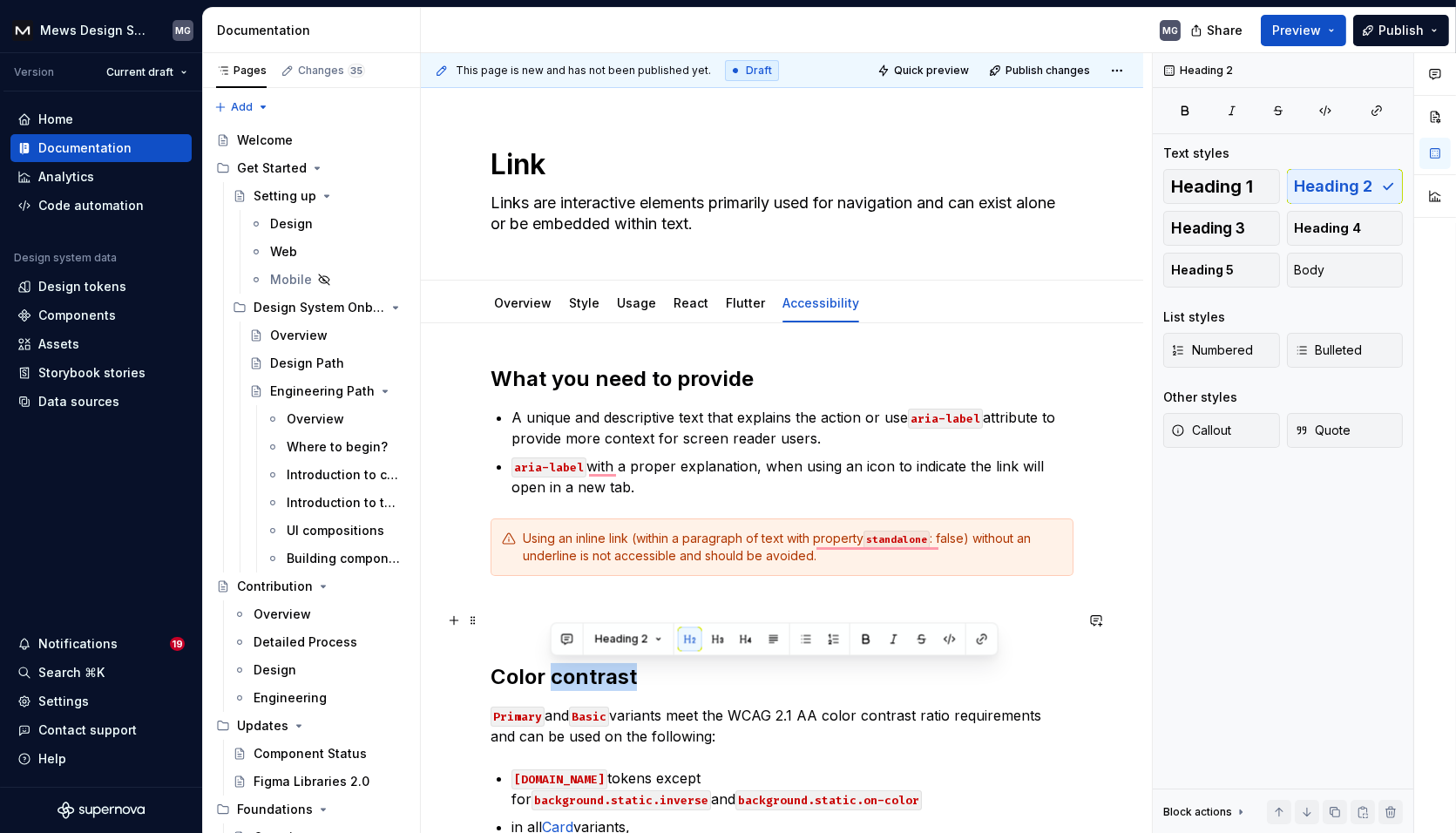
click at [574, 670] on h2 "Color contrast" at bounding box center [782, 648] width 582 height 84
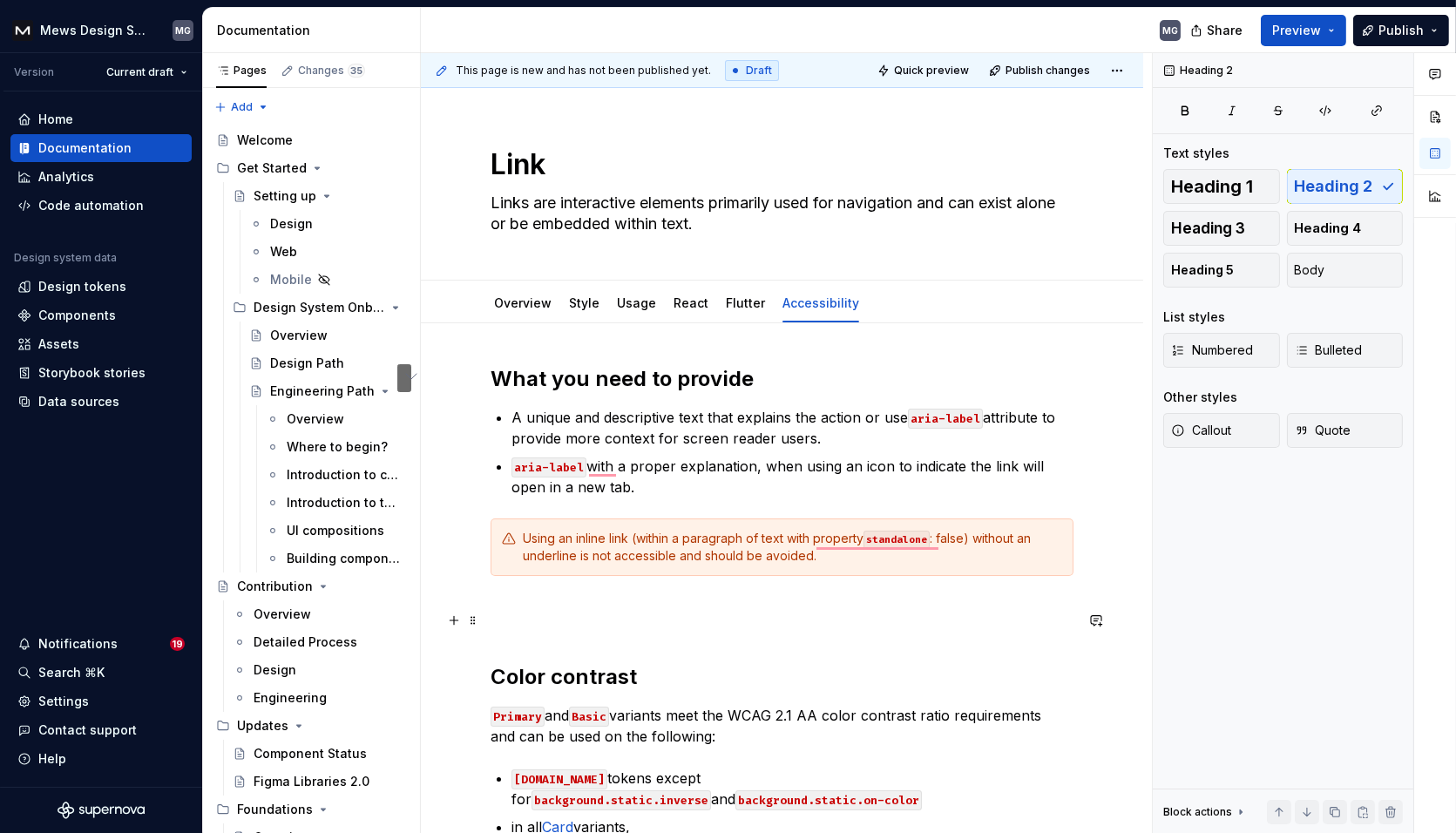
click at [567, 636] on h2 "Color contrast" at bounding box center [782, 648] width 582 height 84
click at [557, 615] on h2 "Color contrast" at bounding box center [782, 648] width 582 height 84
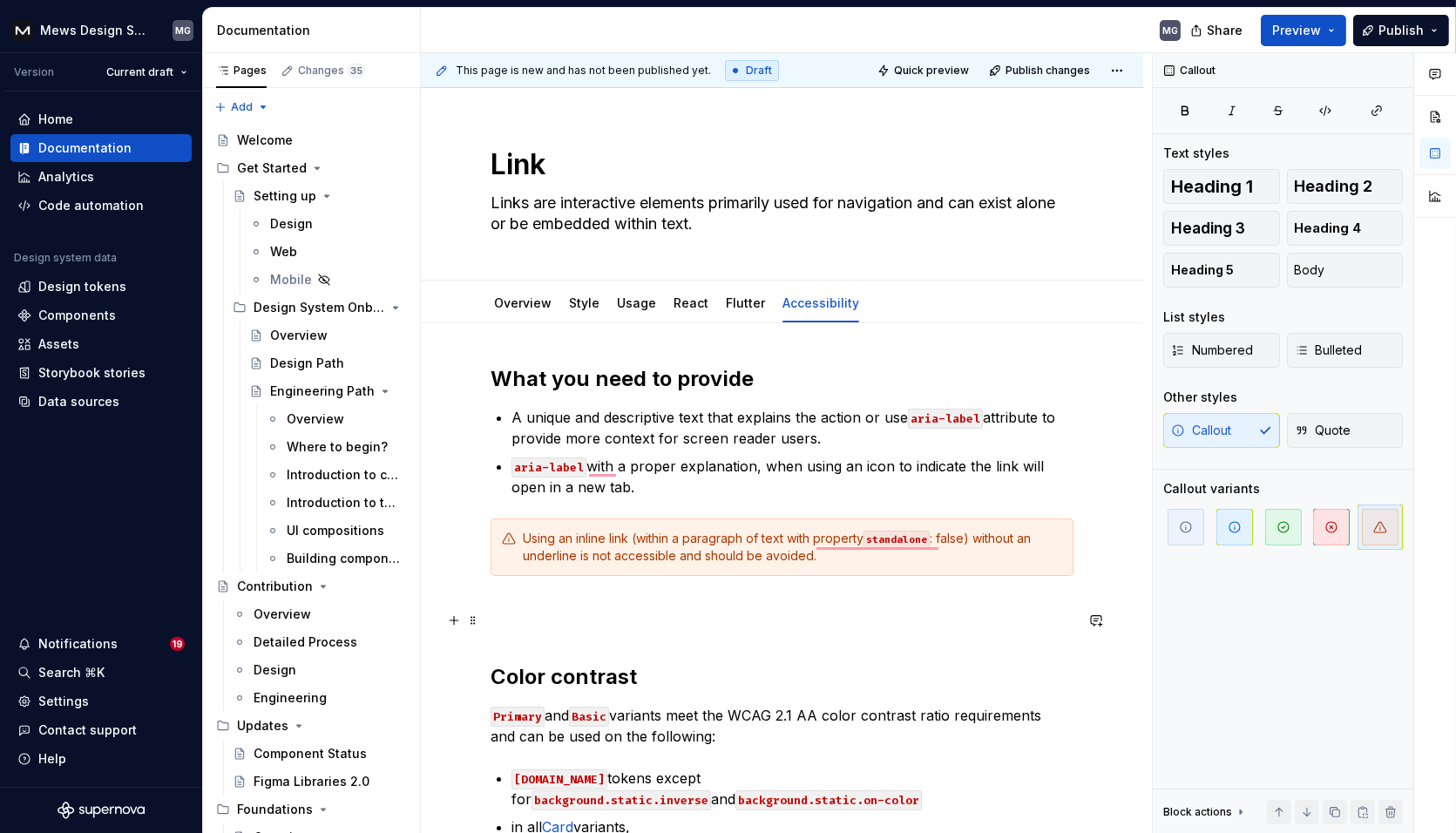
click at [531, 638] on h2 "Color contrast" at bounding box center [782, 648] width 582 height 84
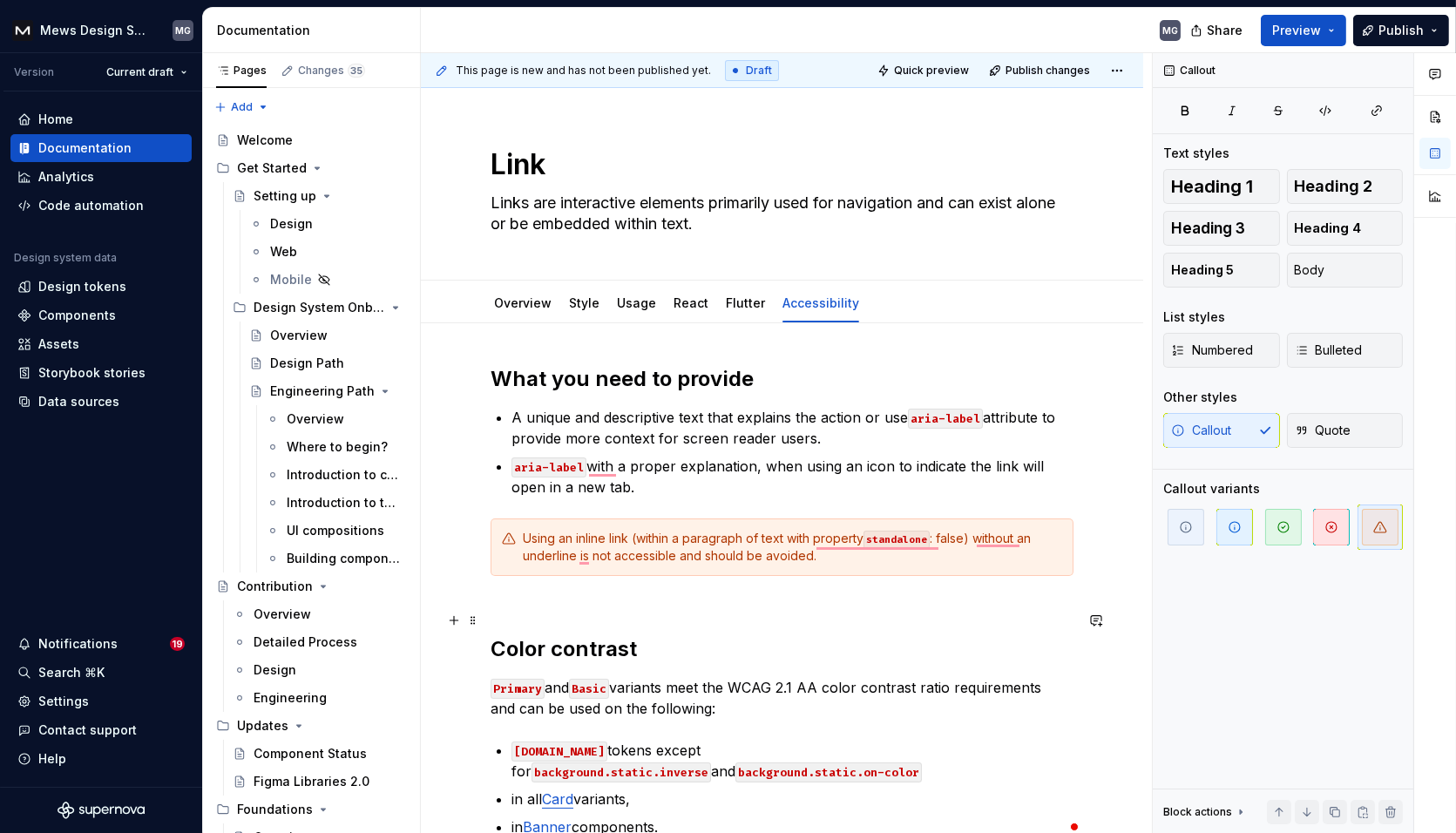
click at [504, 620] on h2 "Color contrast" at bounding box center [782, 635] width 582 height 56
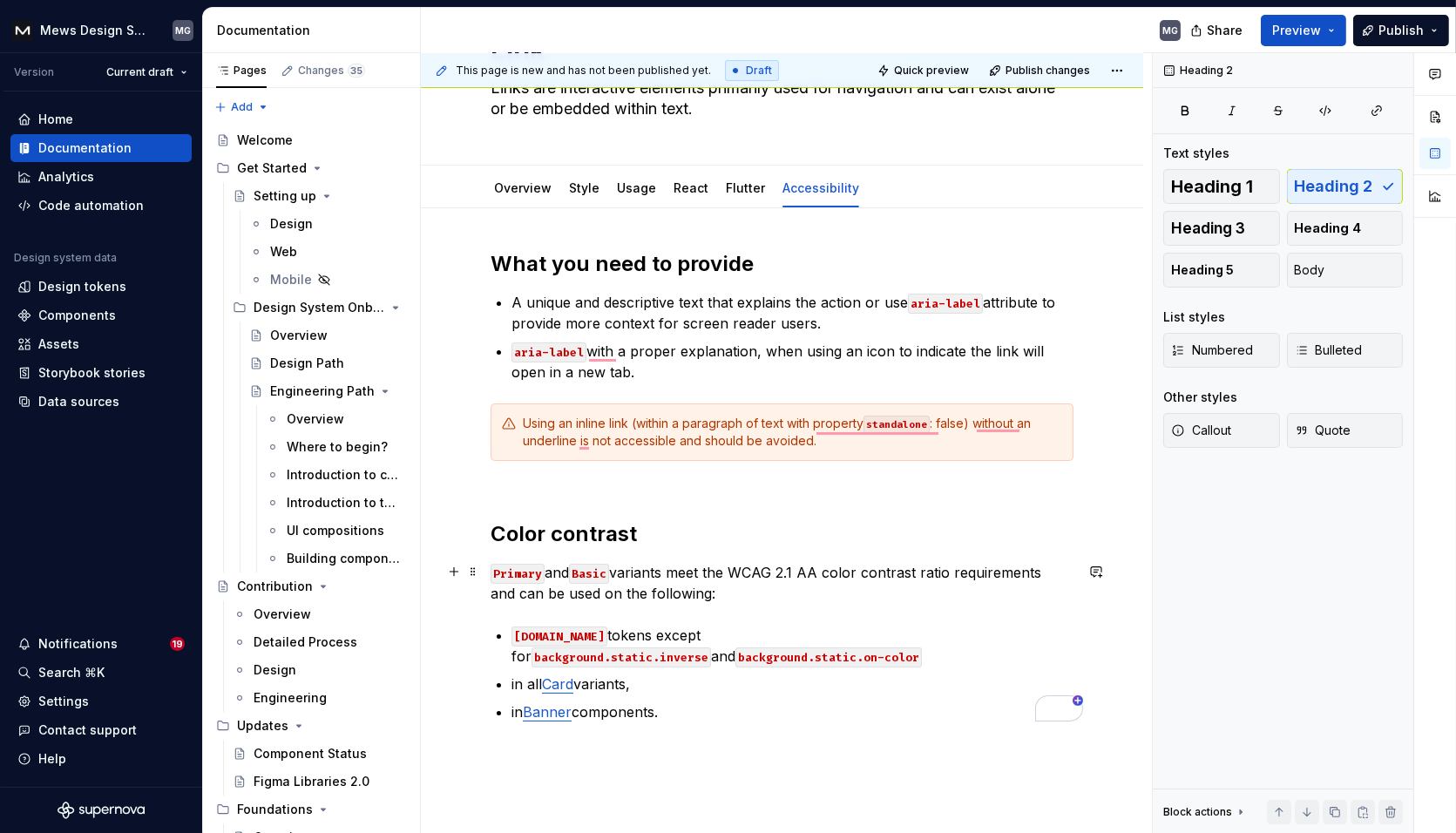
scroll to position [183, 0]
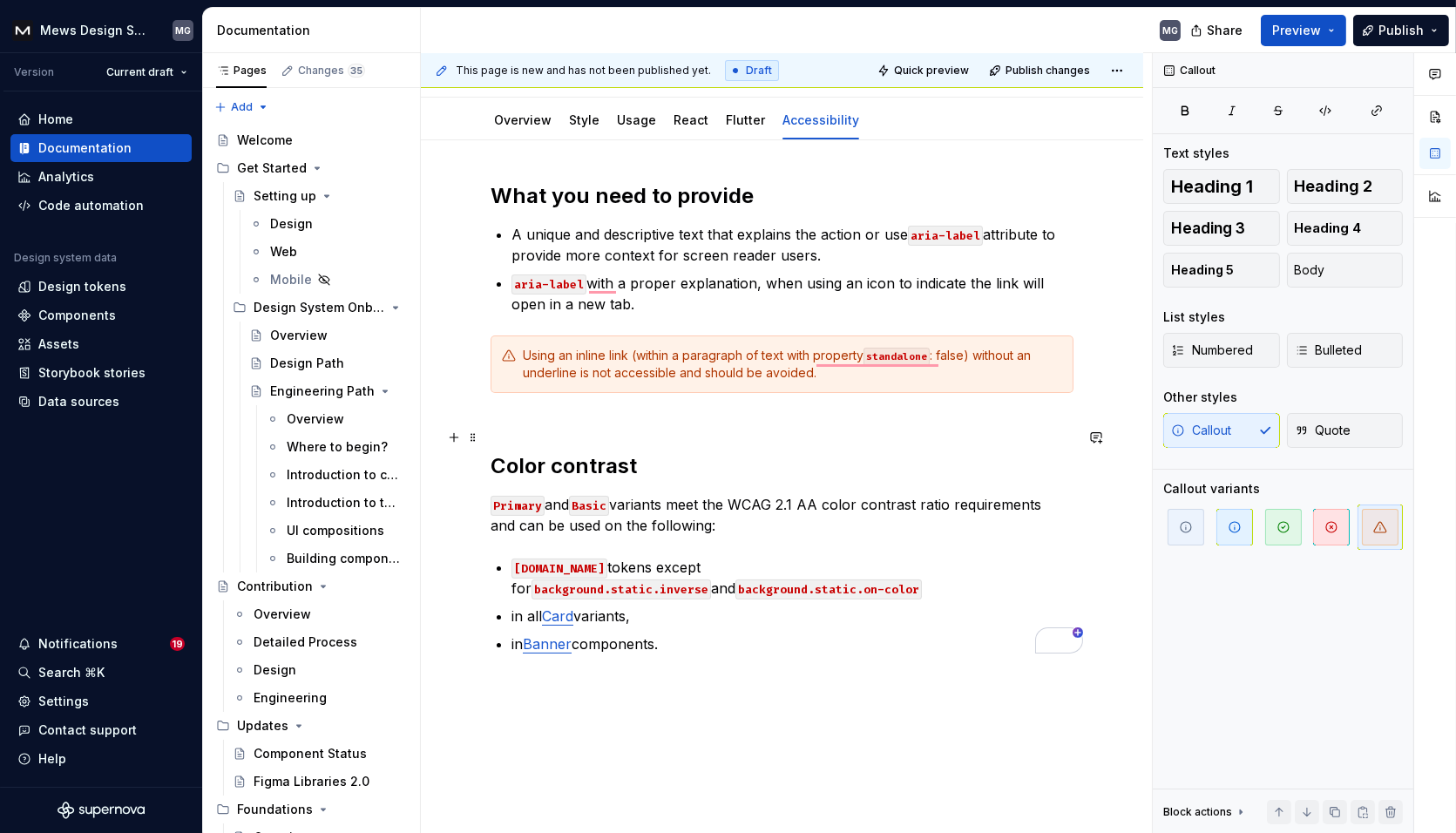
click at [847, 427] on h2 "Color contrast" at bounding box center [782, 452] width 582 height 56
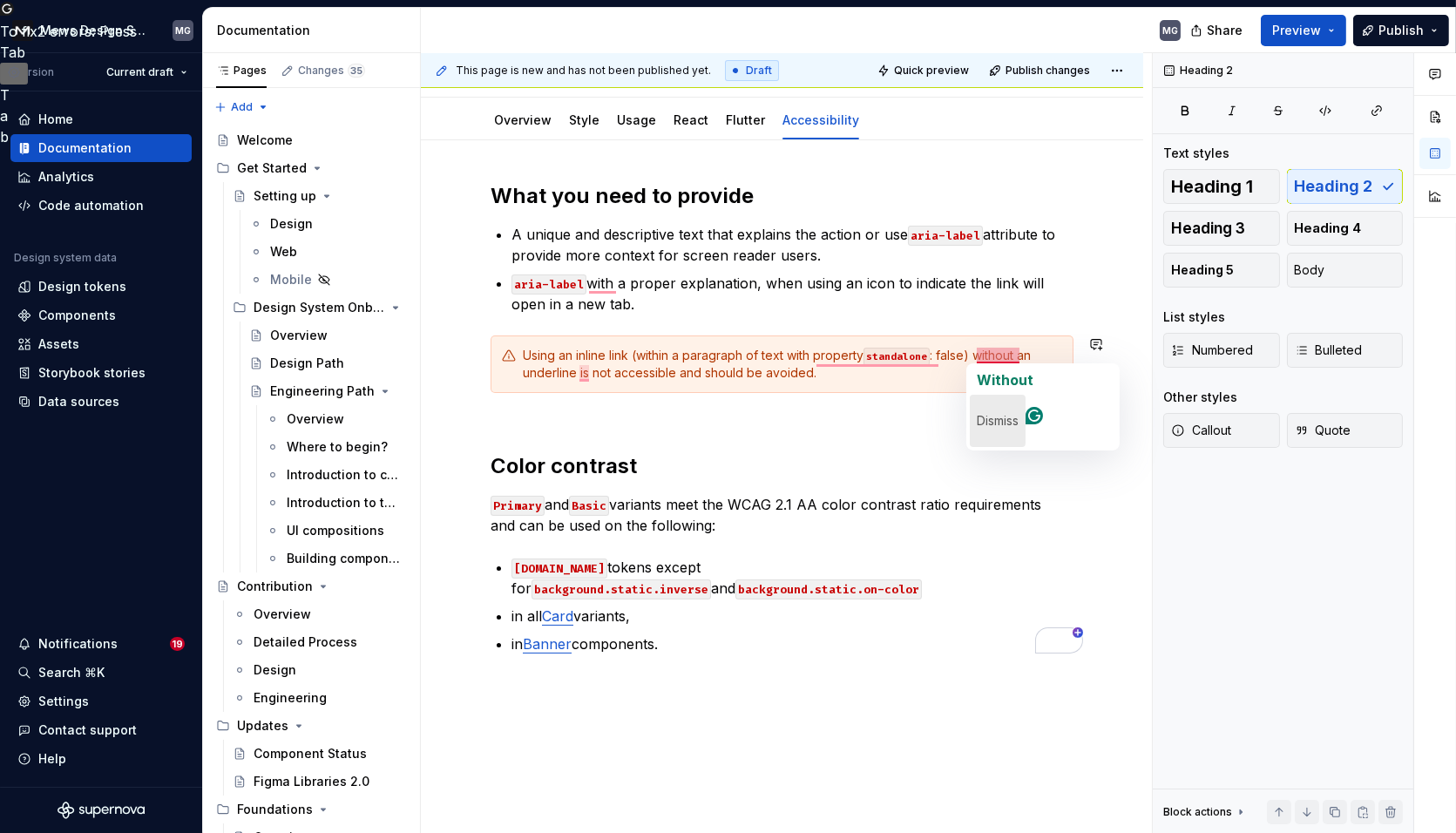
click at [988, 407] on p "Dismiss" at bounding box center [998, 421] width 42 height 28
click at [894, 359] on code "standalone" at bounding box center [897, 356] width 66 height 18
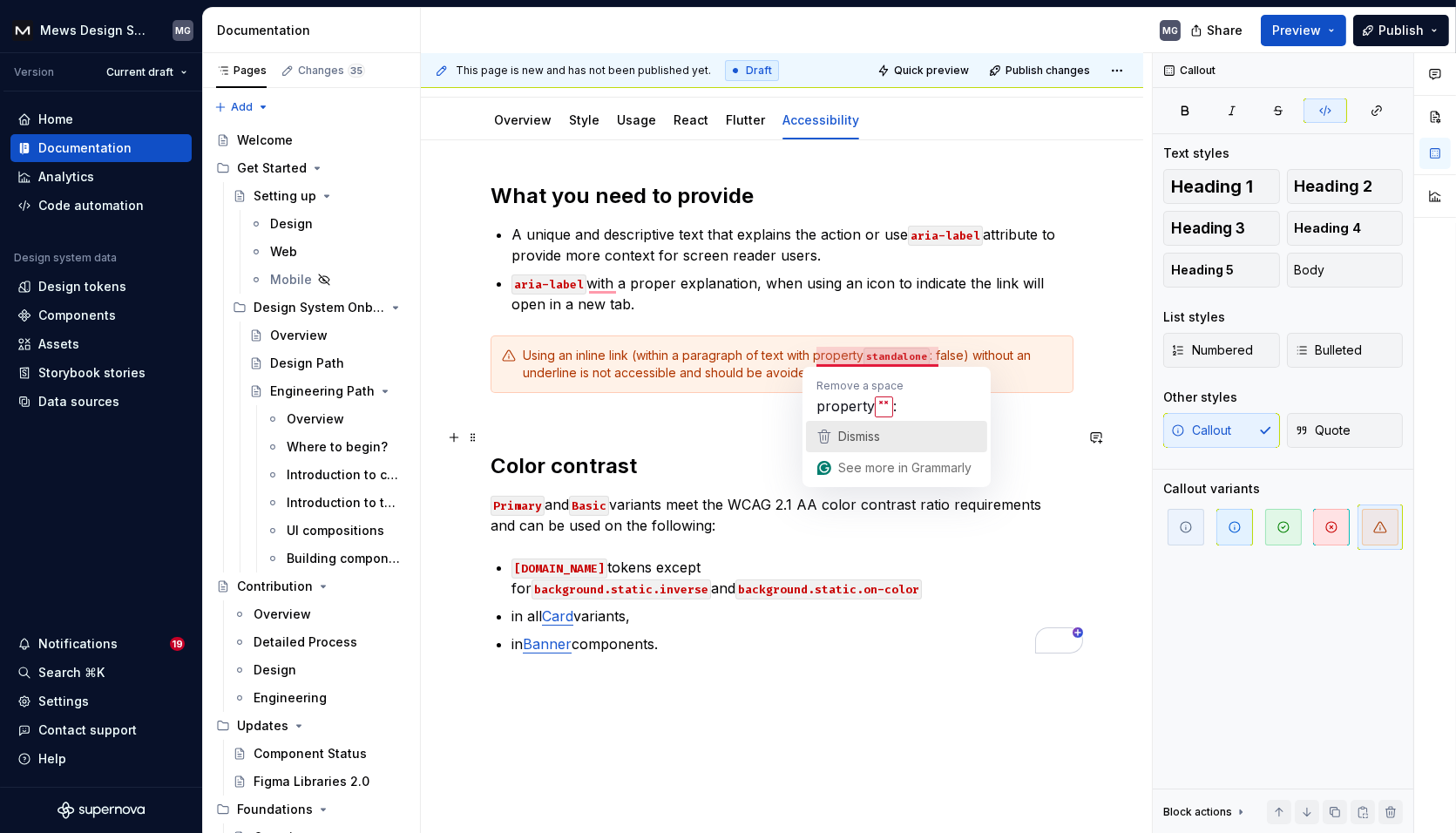
click at [832, 432] on icon "button" at bounding box center [824, 436] width 21 height 21
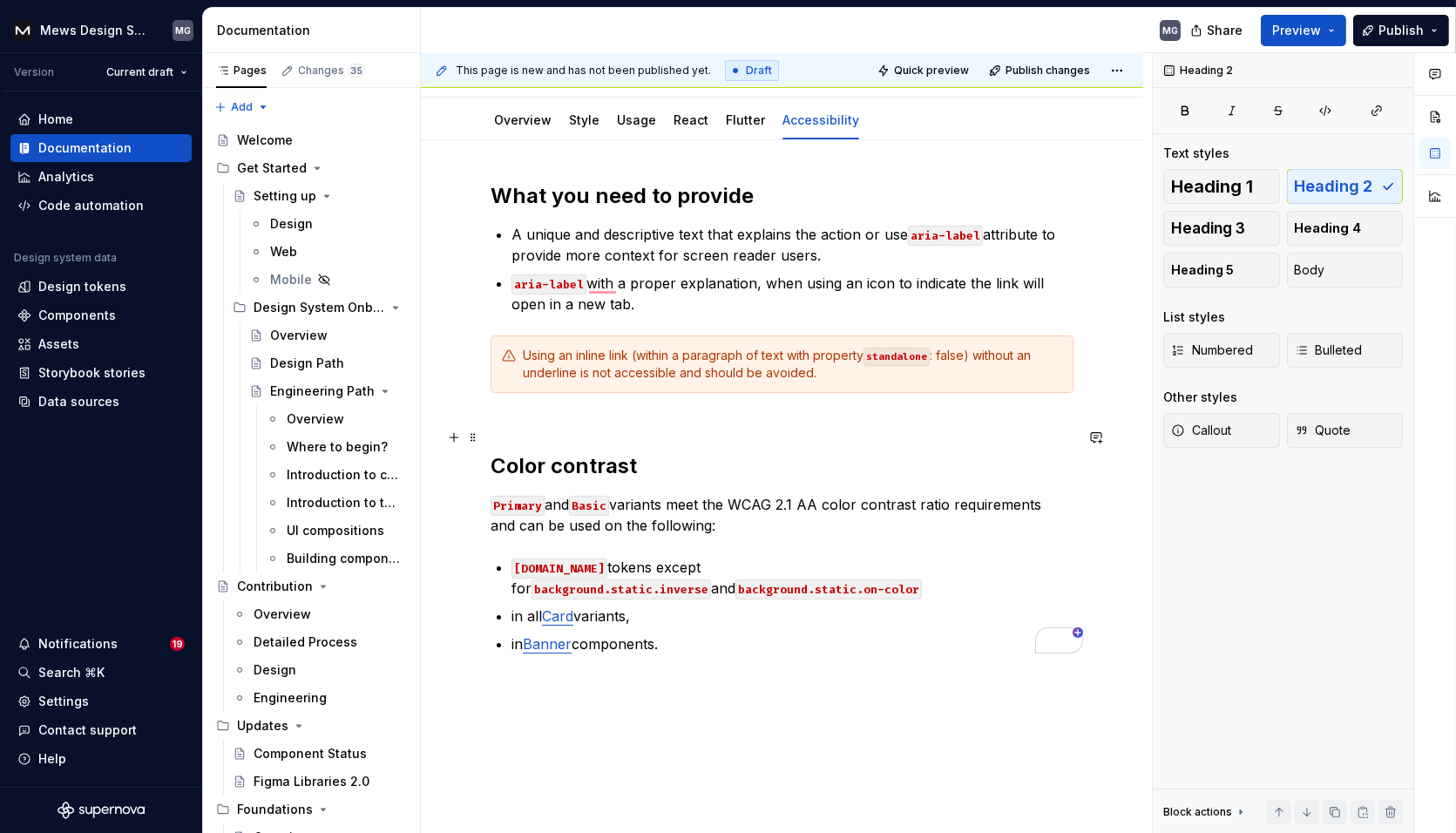
click at [666, 433] on h2 "Color contrast" at bounding box center [782, 452] width 582 height 56
click at [598, 388] on div "Using an inline link (within a paragraph of text with property standalone : fal…" at bounding box center [782, 364] width 582 height 58
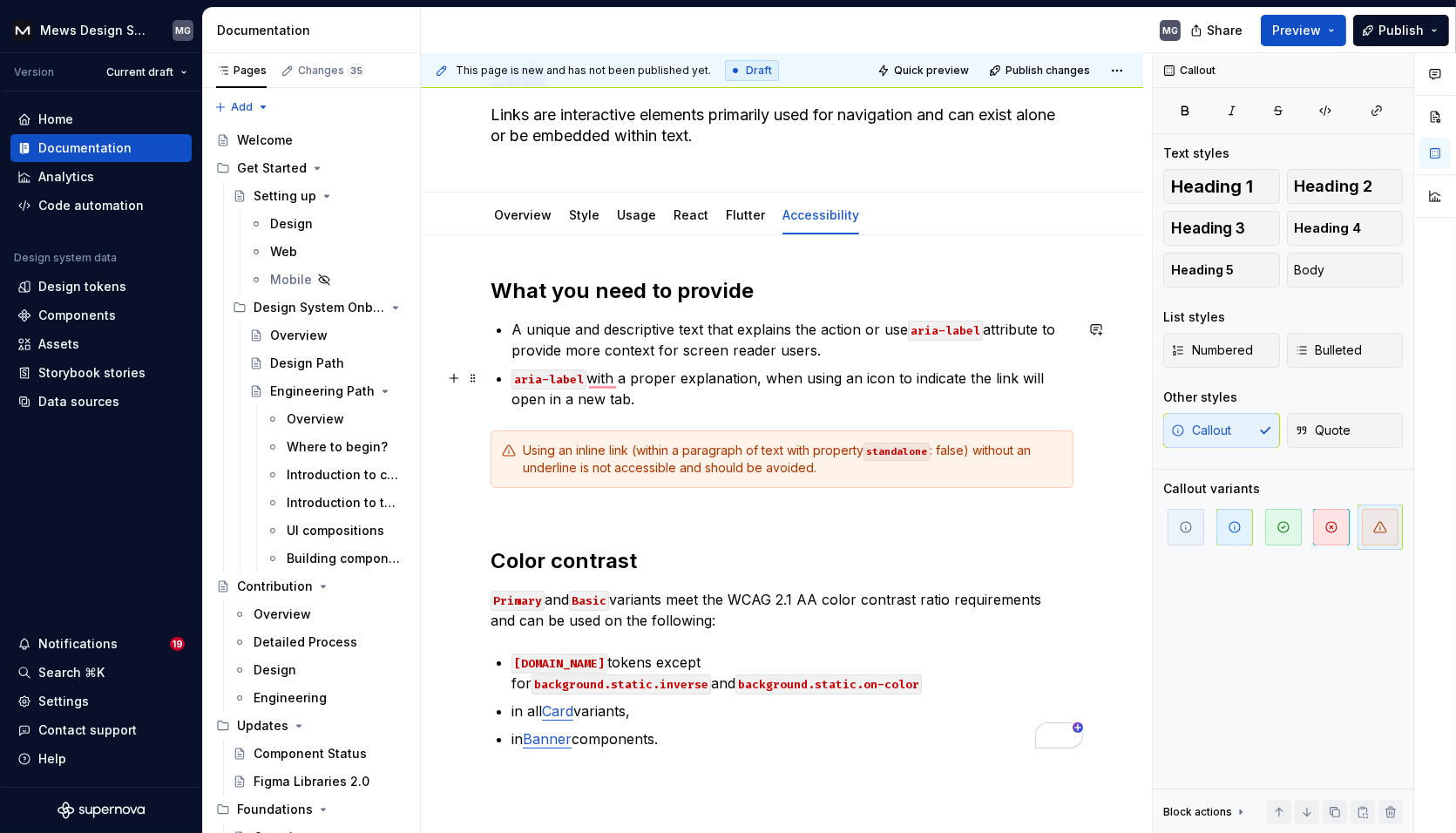
scroll to position [0, 0]
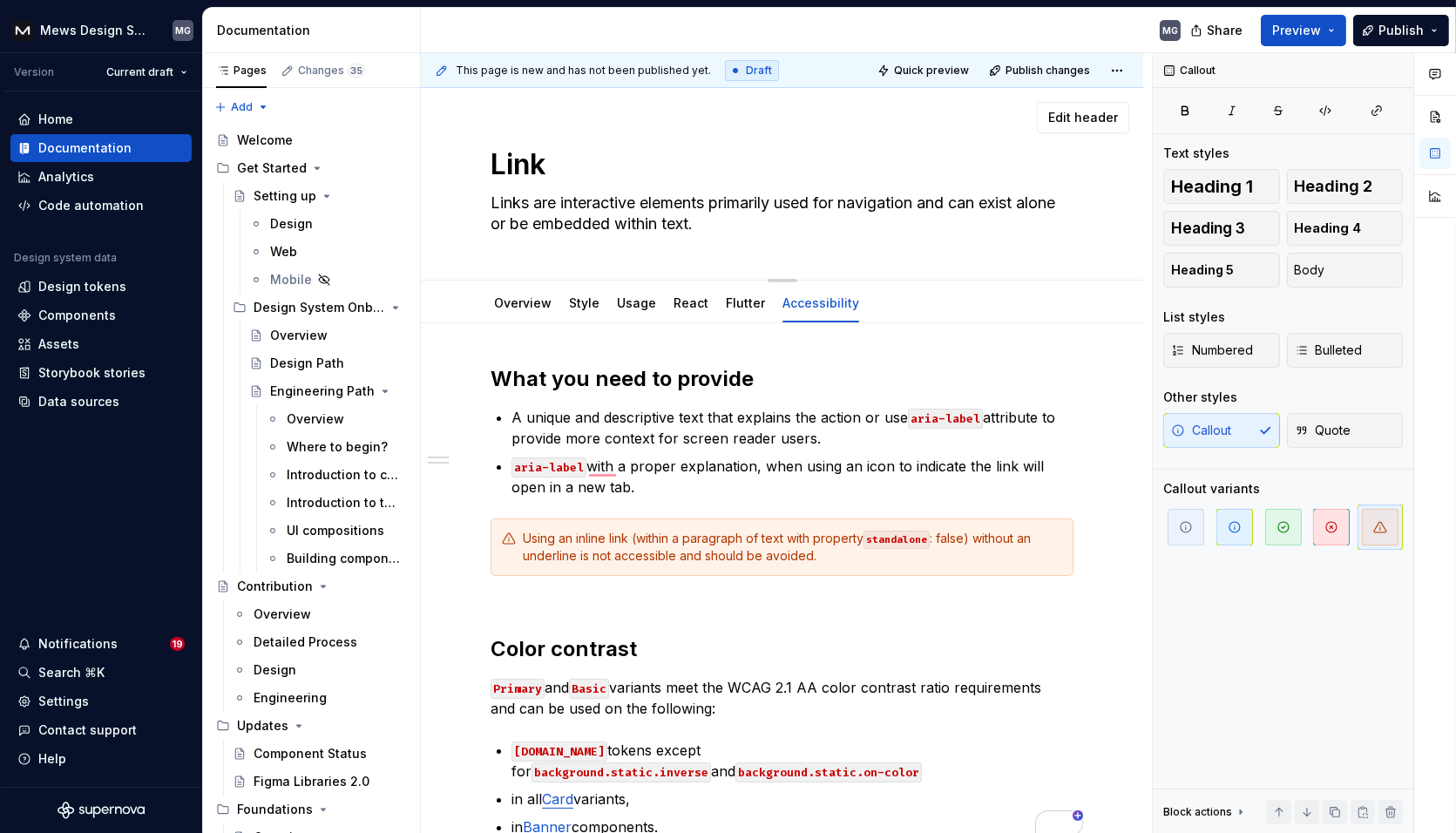
type textarea "*"
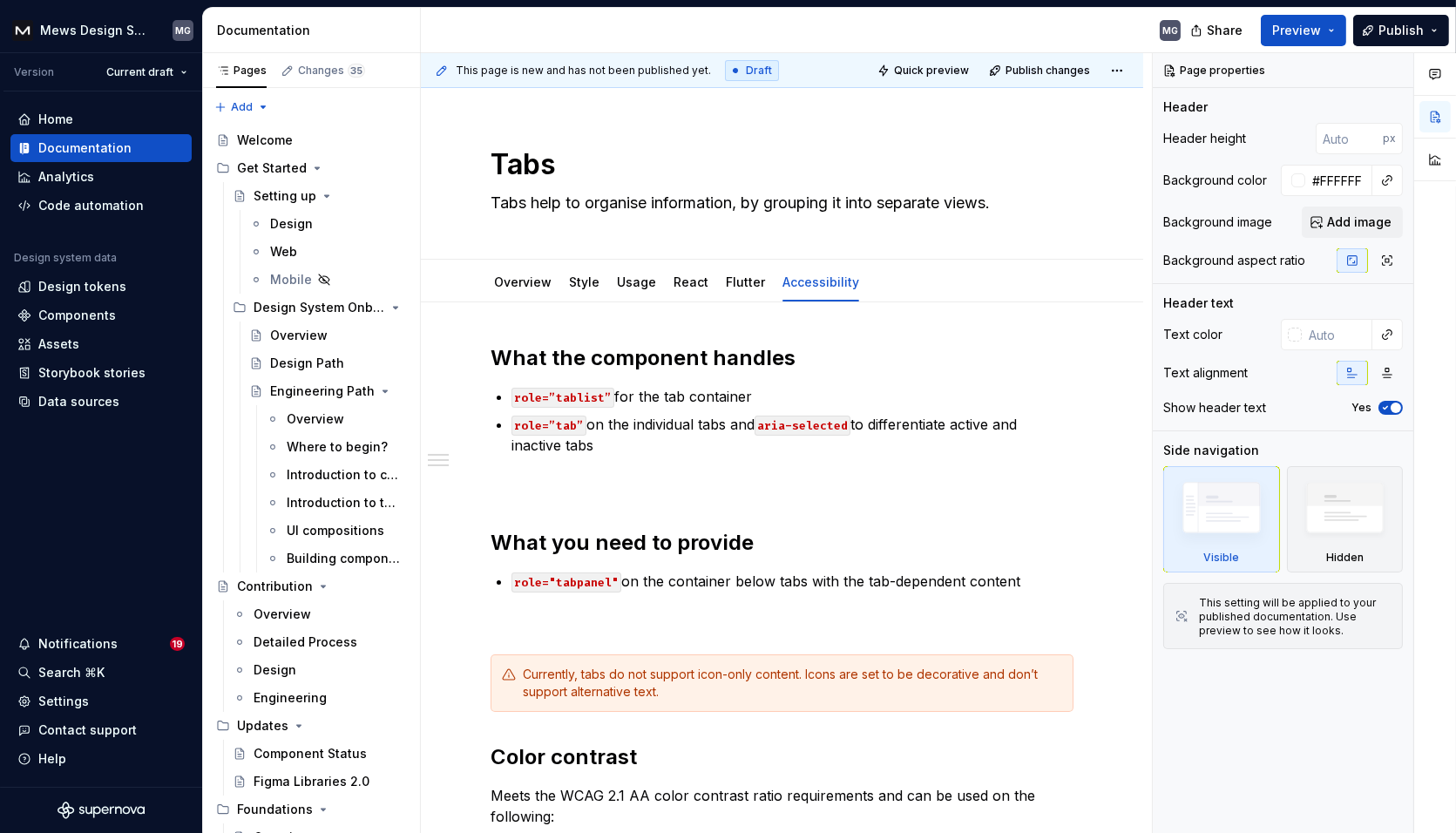
type textarea "*"
